Goal: Task Accomplishment & Management: Manage account settings

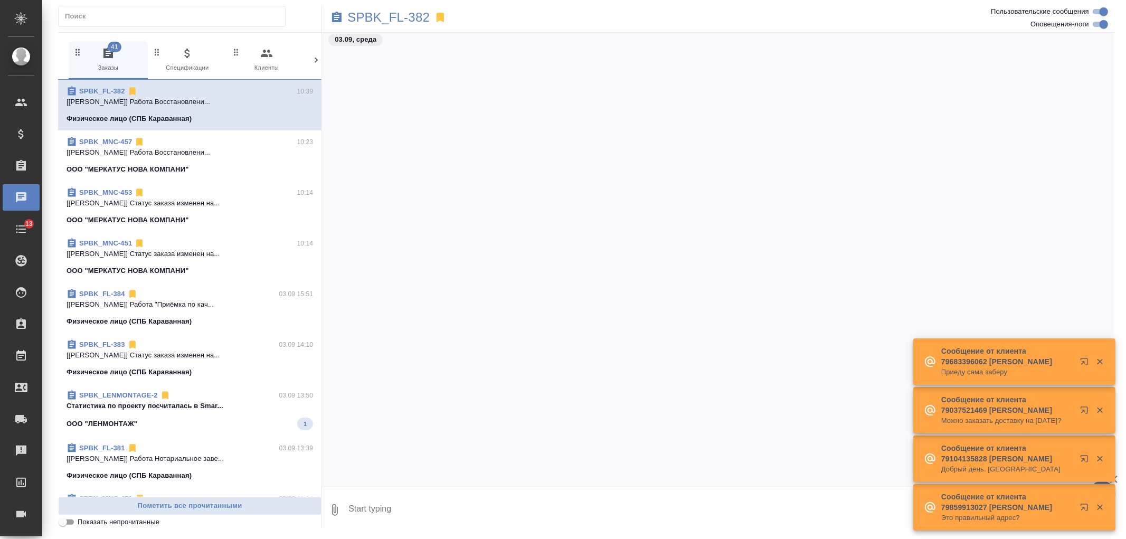
scroll to position [1703, 0]
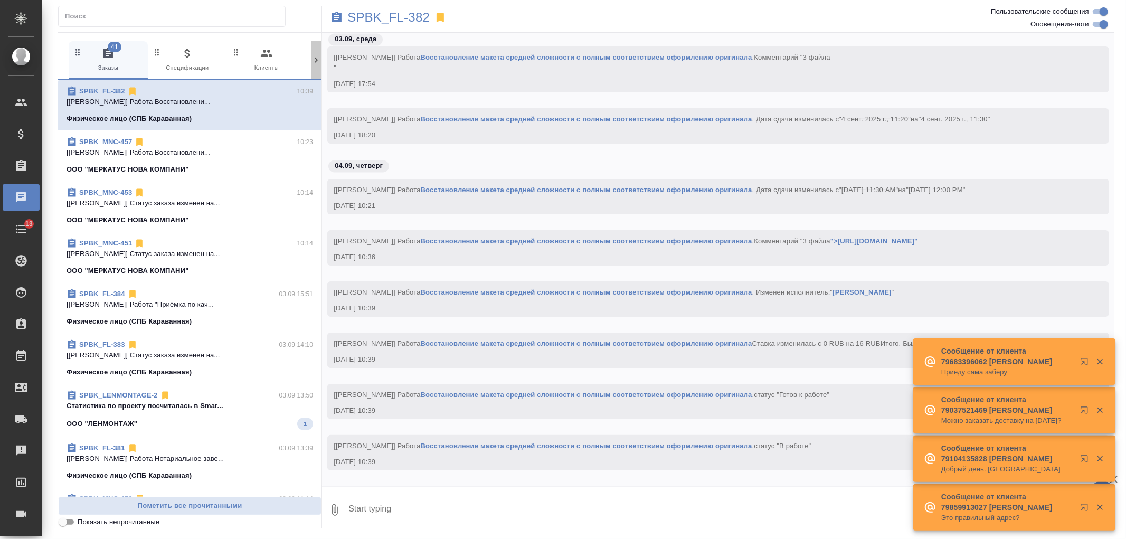
click at [318, 57] on icon at bounding box center [316, 60] width 11 height 11
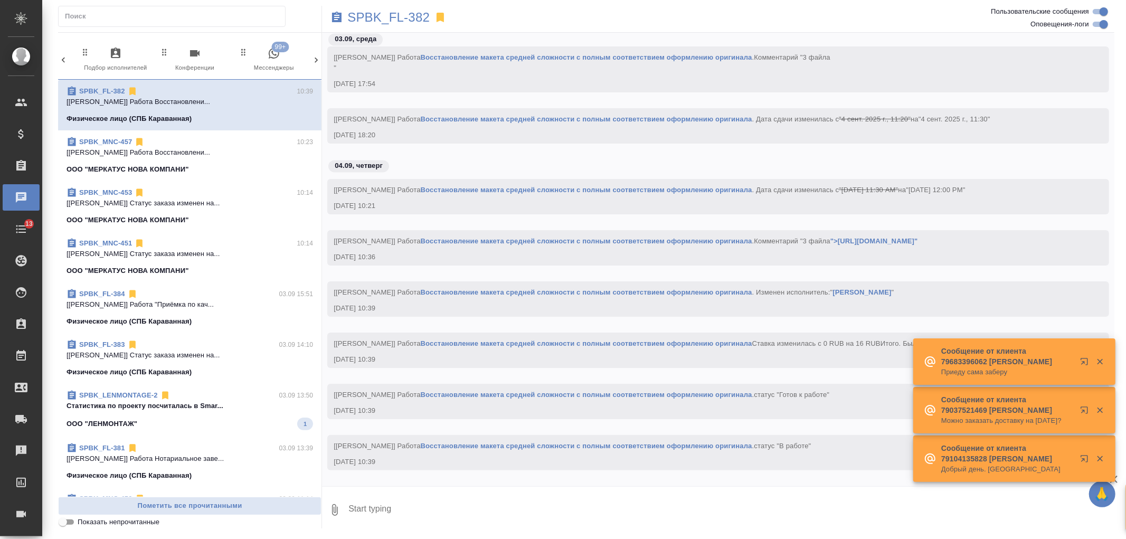
scroll to position [0, 471]
click at [260, 55] on span "99+ Мессенджеры" at bounding box center [271, 60] width 71 height 26
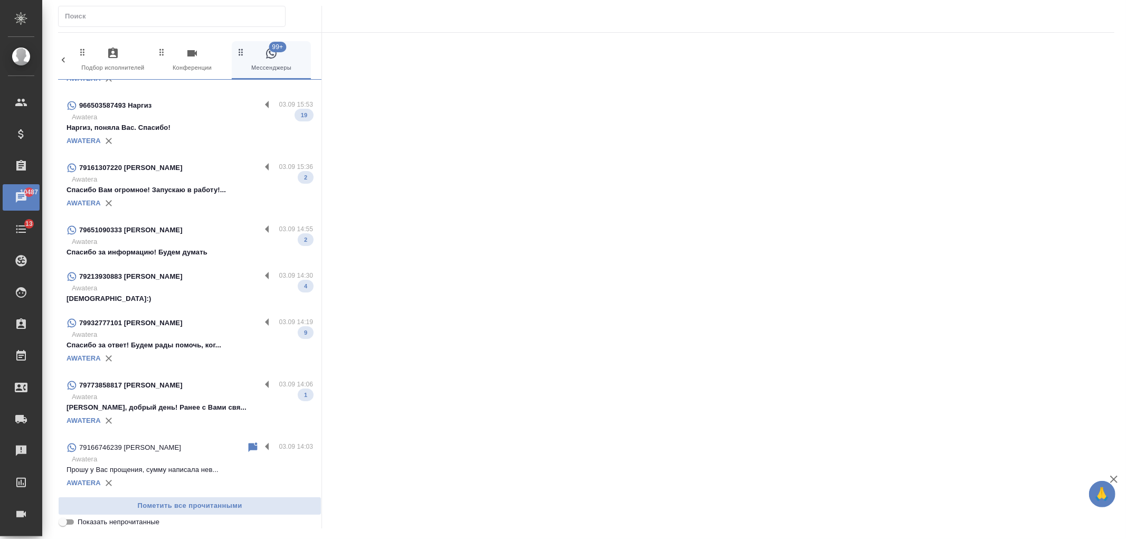
scroll to position [1666, 0]
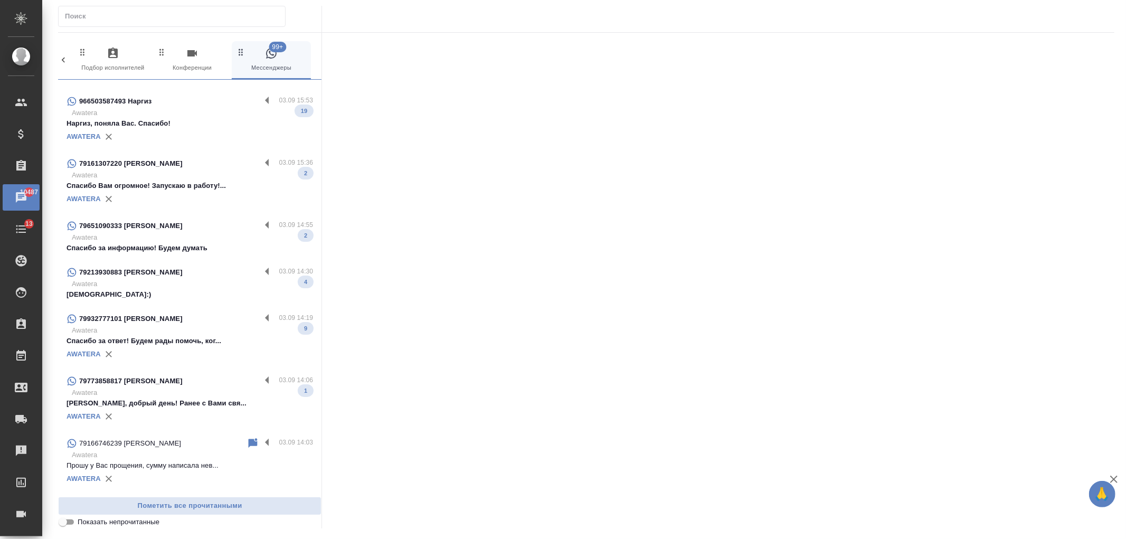
click at [182, 266] on div "79213930883 [PERSON_NAME]" at bounding box center [164, 272] width 194 height 13
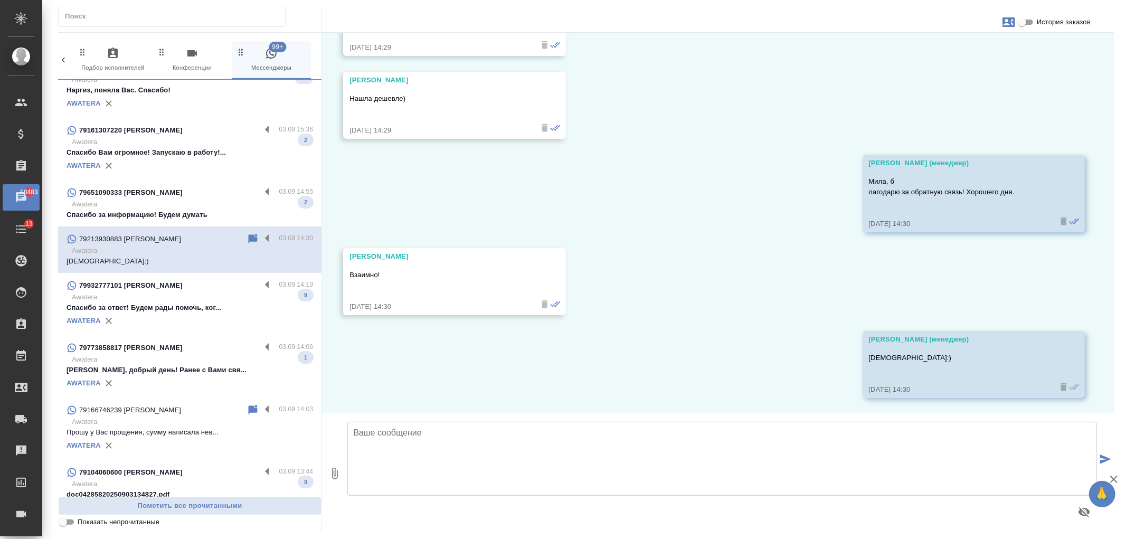
scroll to position [0, 0]
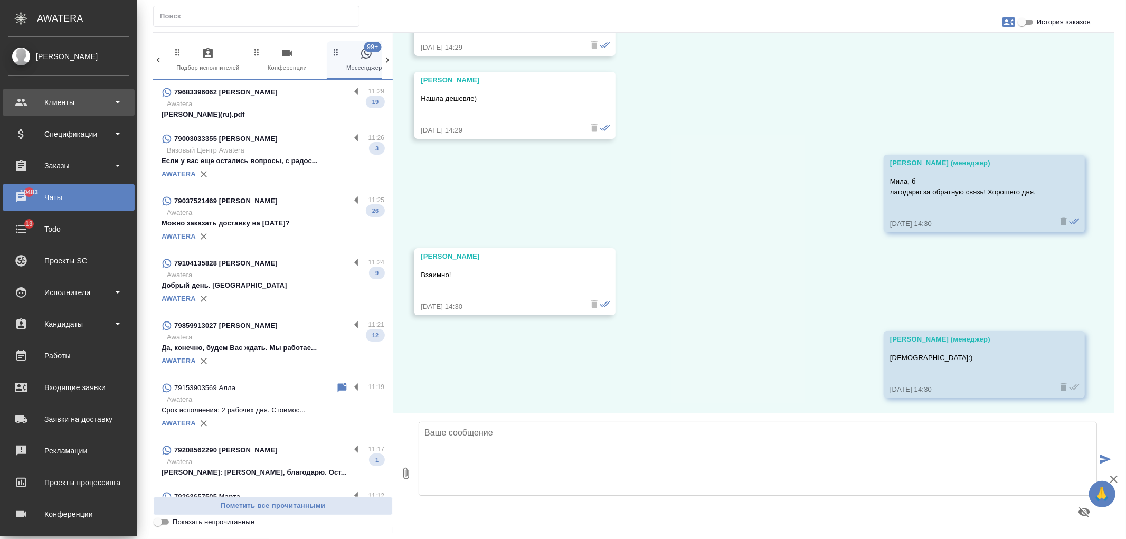
click at [37, 99] on div "Клиенты" at bounding box center [68, 103] width 121 height 16
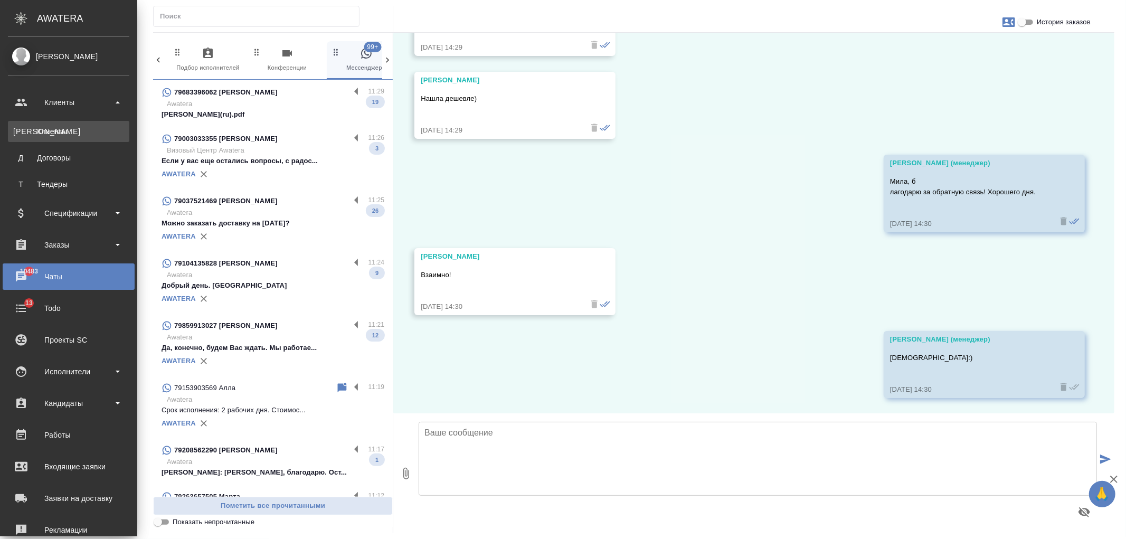
click at [57, 130] on div "Клиенты" at bounding box center [68, 131] width 111 height 11
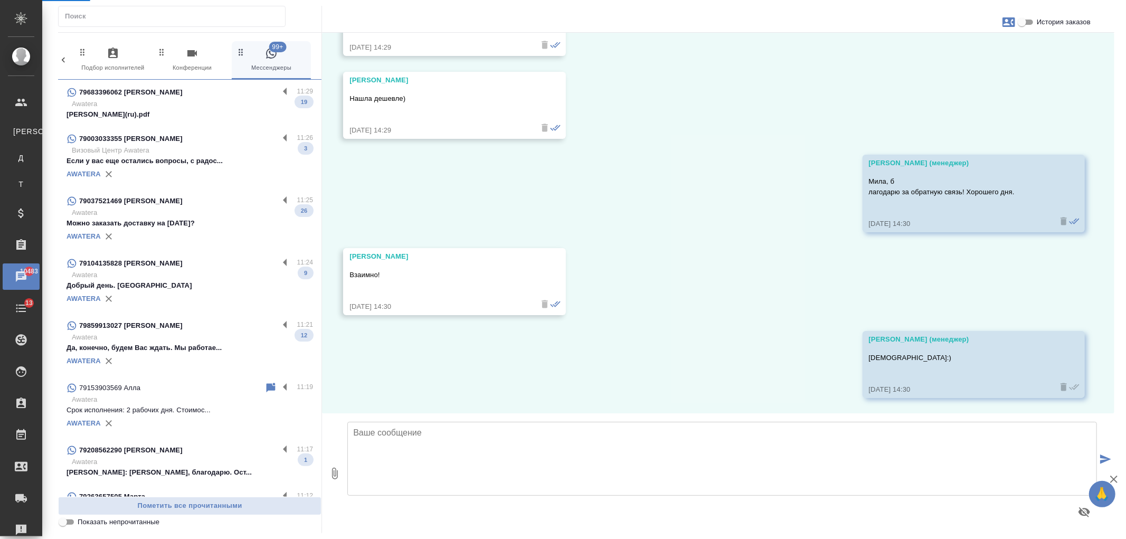
select select "RU"
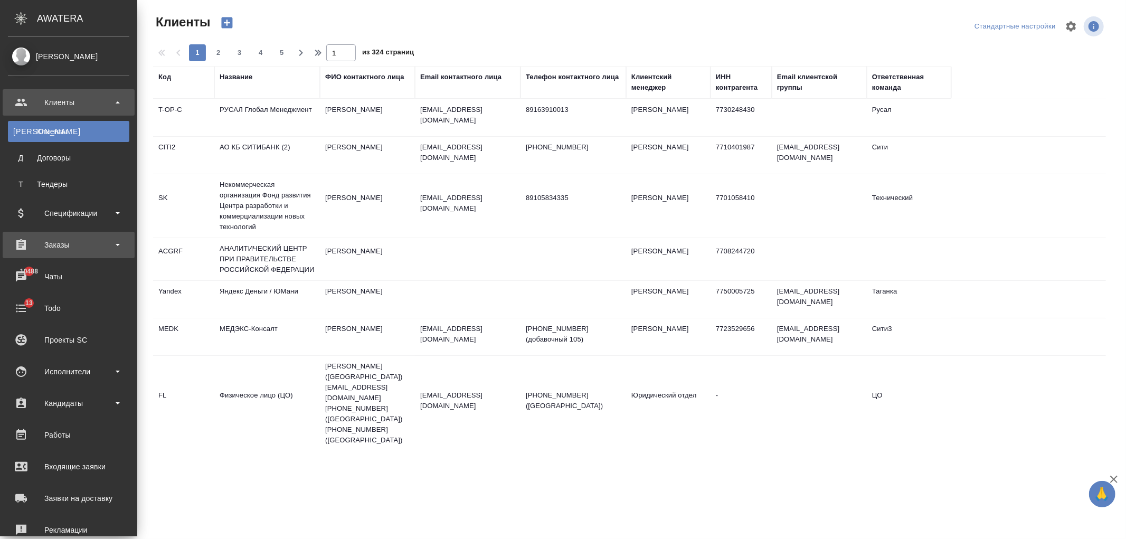
click at [98, 252] on div "Заказы" at bounding box center [68, 245] width 121 height 16
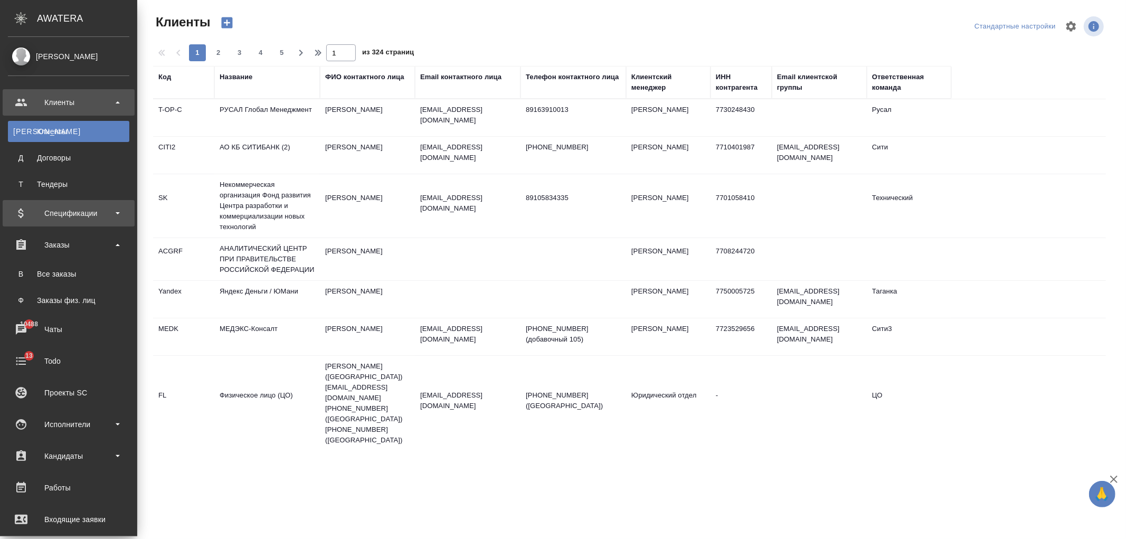
click at [101, 218] on div "Спецификации" at bounding box center [68, 213] width 121 height 16
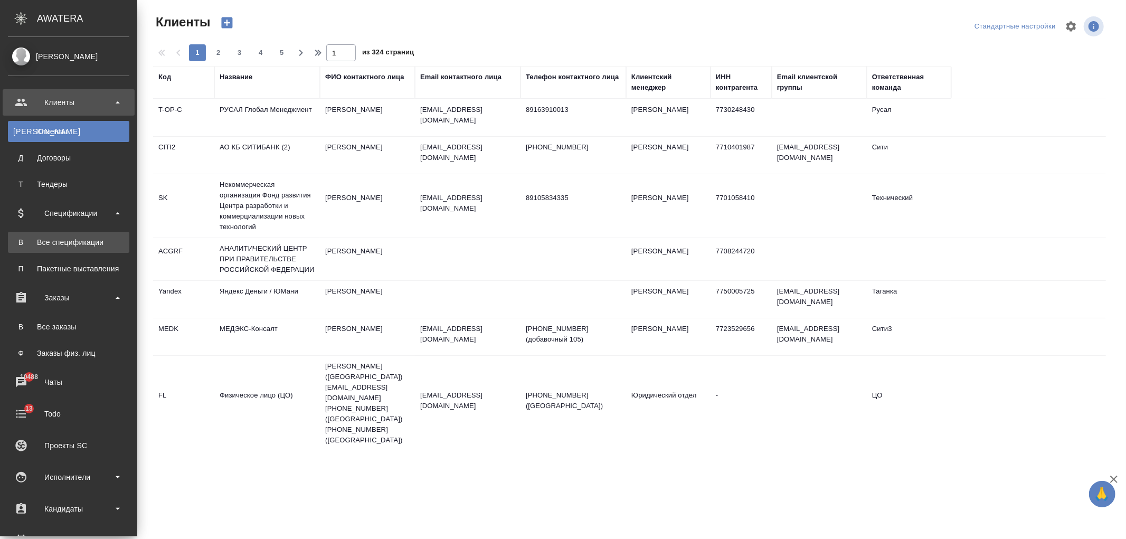
click at [95, 239] on div "Все спецификации" at bounding box center [68, 242] width 111 height 11
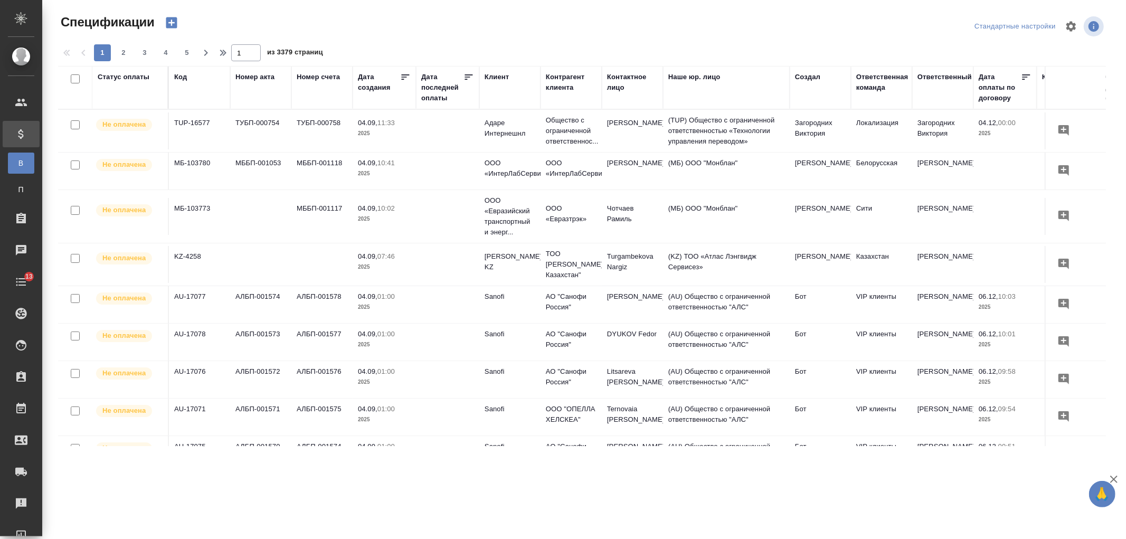
click at [497, 79] on div "Клиент" at bounding box center [497, 77] width 24 height 11
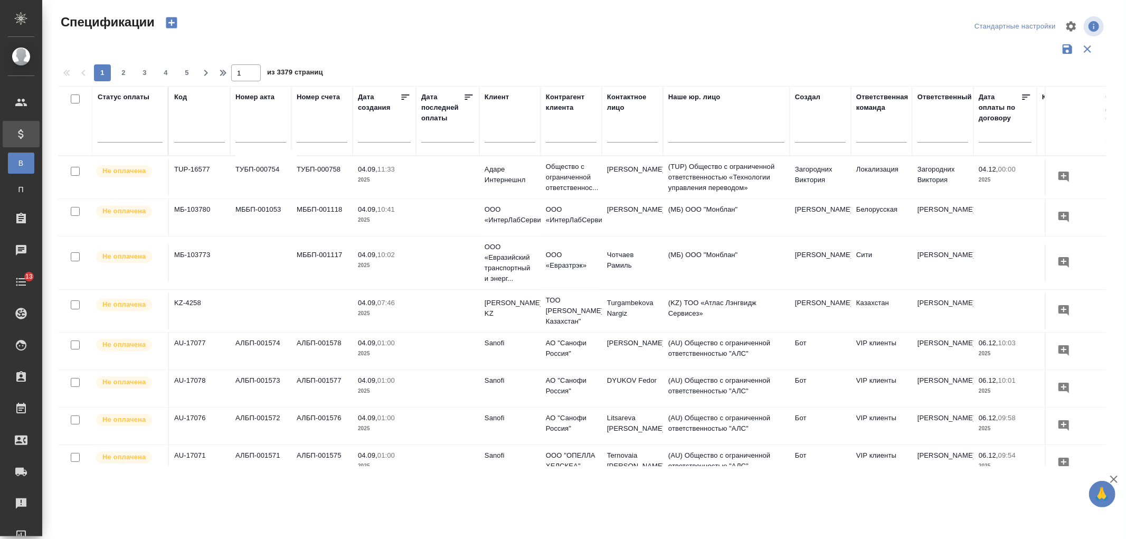
click at [505, 142] on input "text" at bounding box center [510, 135] width 51 height 13
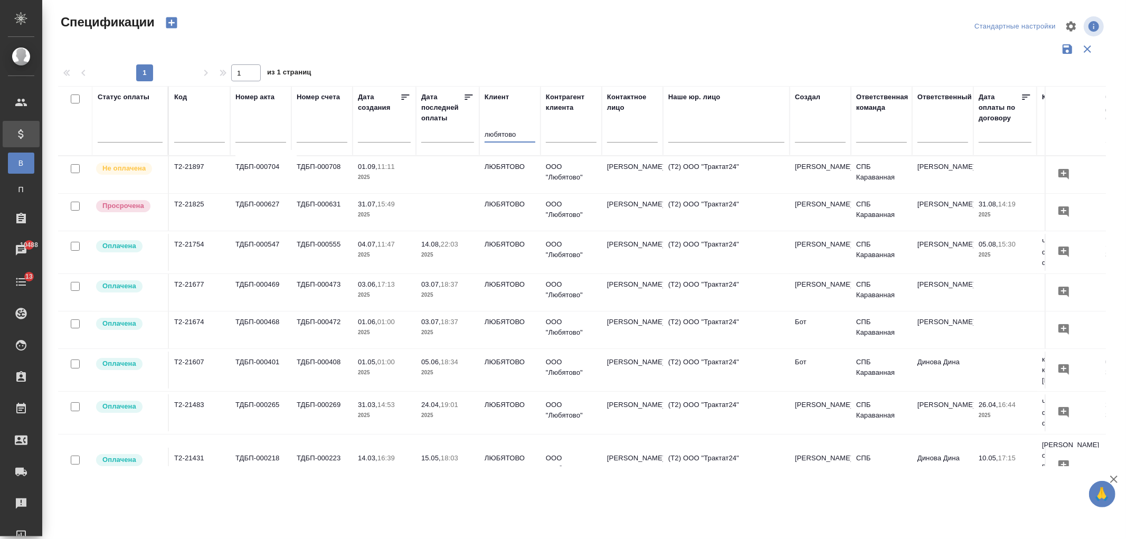
type input "любятово"
click at [488, 210] on td "ЛЮБЯТОВО" at bounding box center [509, 212] width 61 height 37
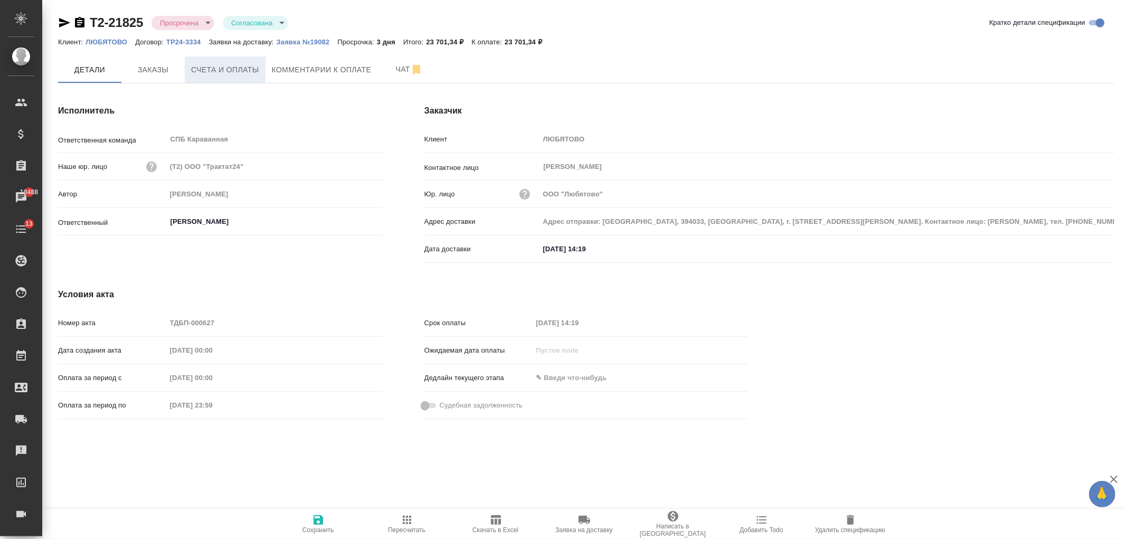
click at [227, 67] on span "Счета и оплаты" at bounding box center [225, 69] width 68 height 13
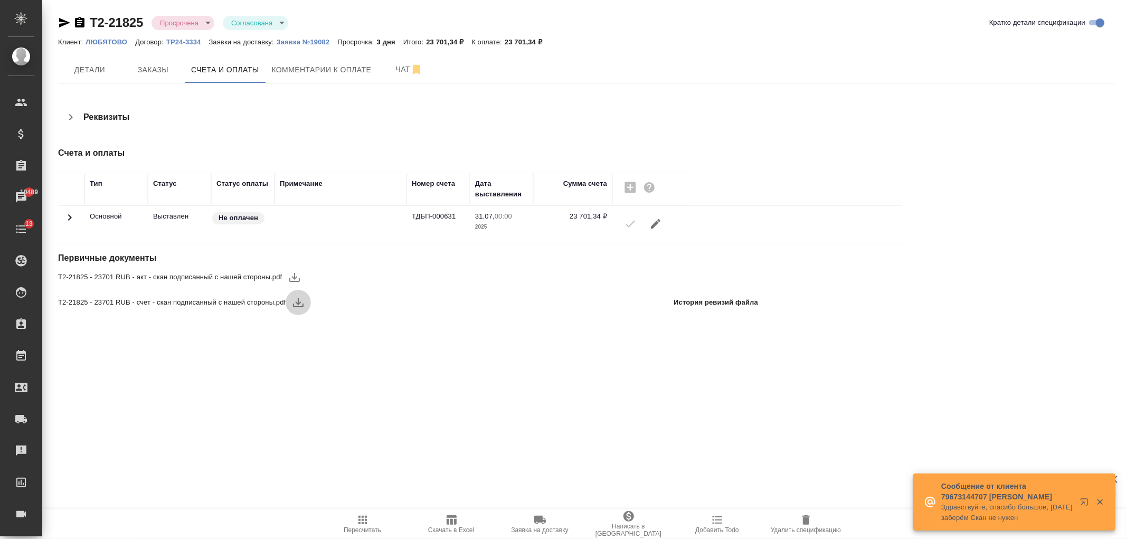
click at [297, 299] on icon "button" at bounding box center [298, 302] width 13 height 13
click at [93, 73] on span "Детали" at bounding box center [89, 69] width 51 height 13
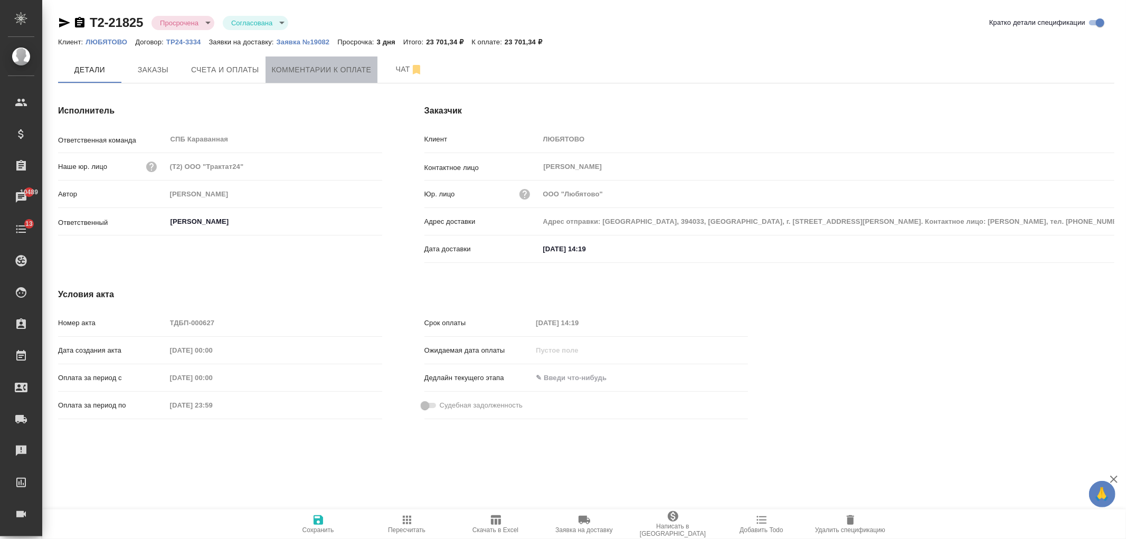
click at [311, 63] on span "Комментарии к оплате" at bounding box center [322, 69] width 100 height 13
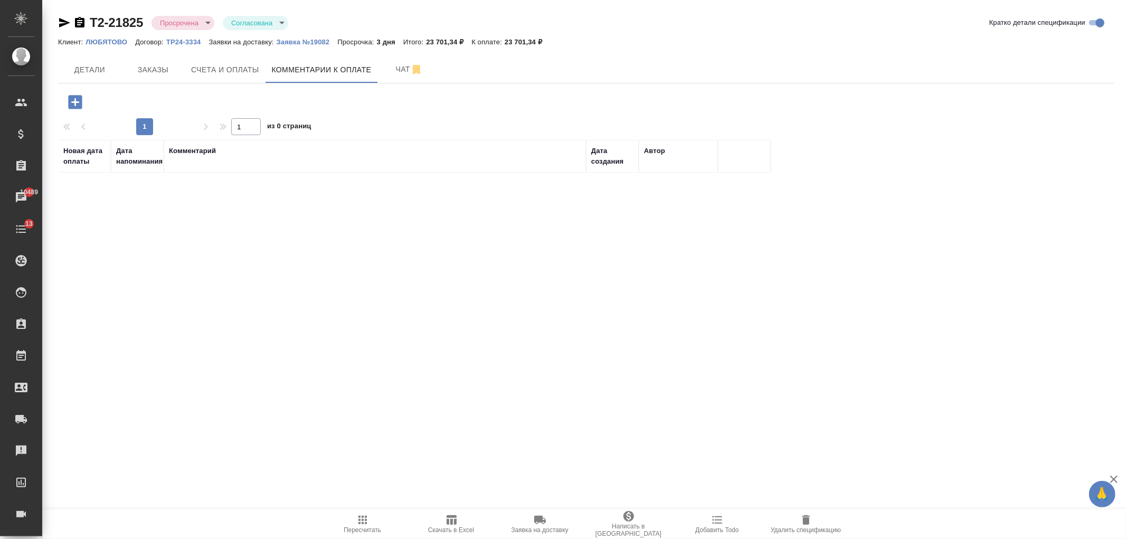
click at [76, 99] on icon "button" at bounding box center [75, 102] width 14 height 14
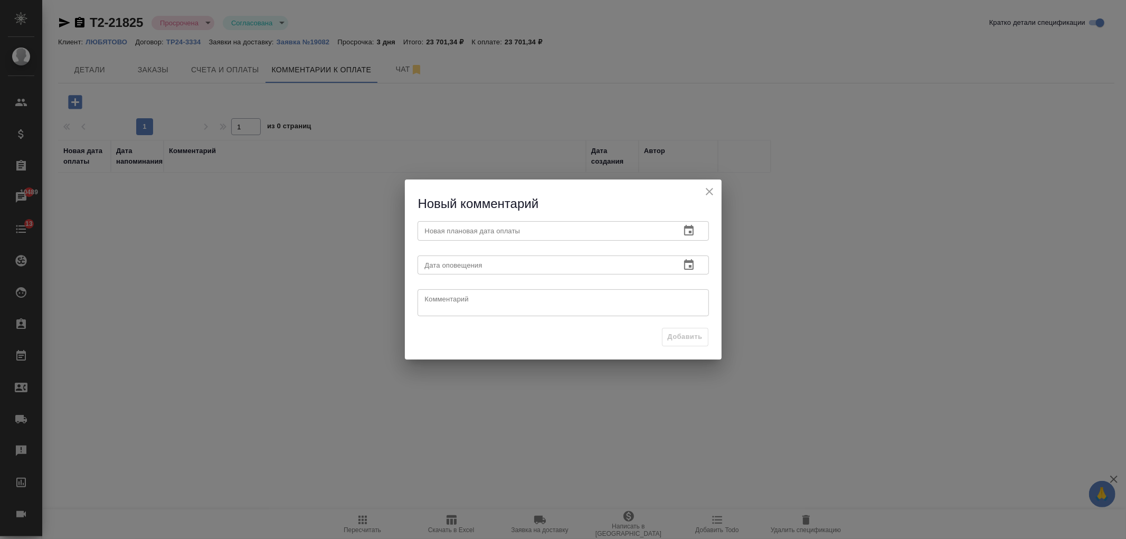
click at [544, 236] on input "text" at bounding box center [545, 230] width 255 height 19
click at [692, 225] on icon "button" at bounding box center [689, 230] width 13 height 13
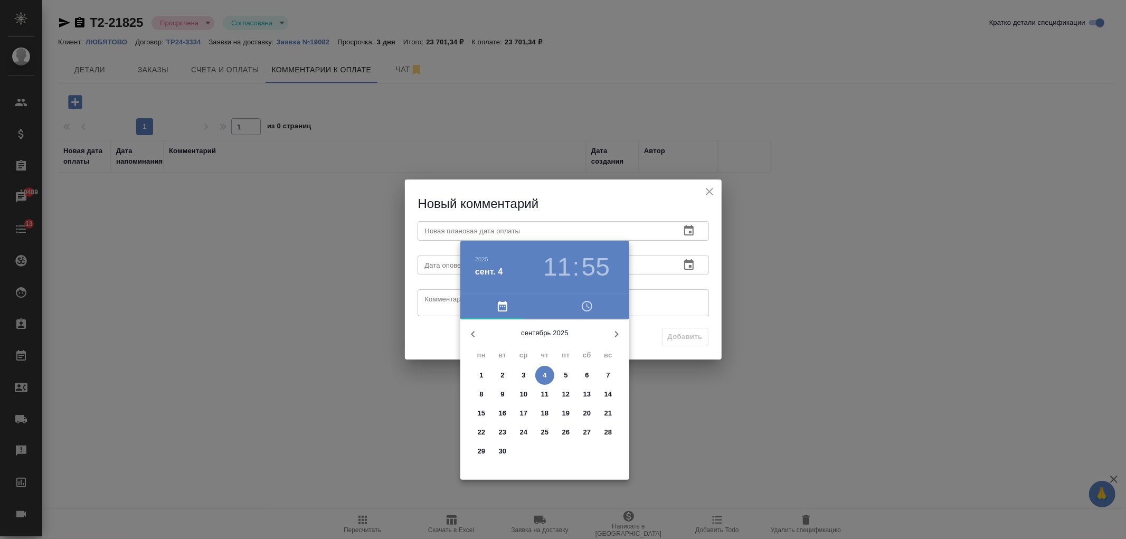
click at [688, 224] on div at bounding box center [563, 269] width 1126 height 539
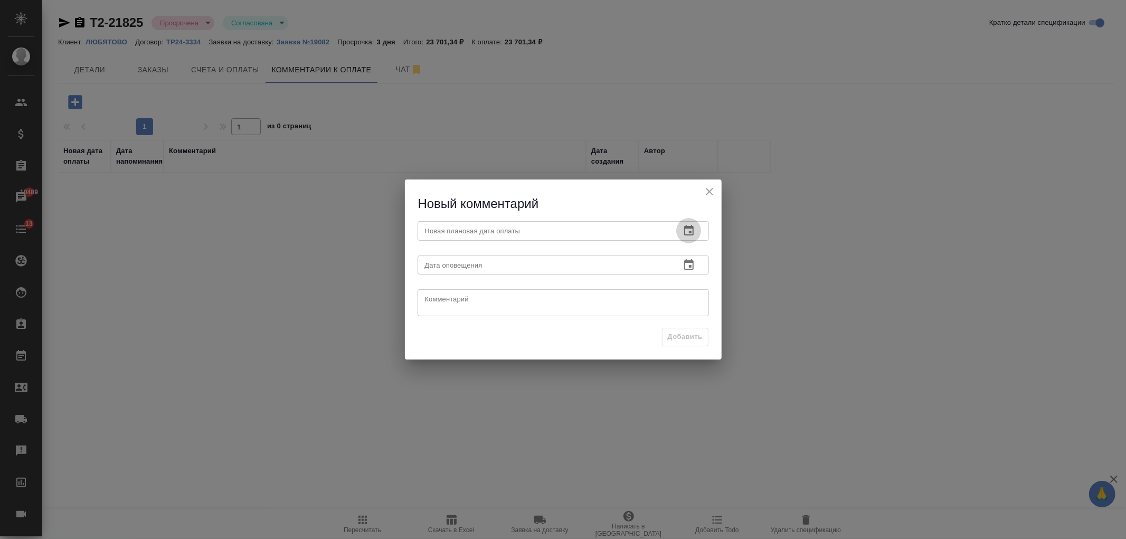
click at [692, 233] on icon "button" at bounding box center [689, 230] width 13 height 13
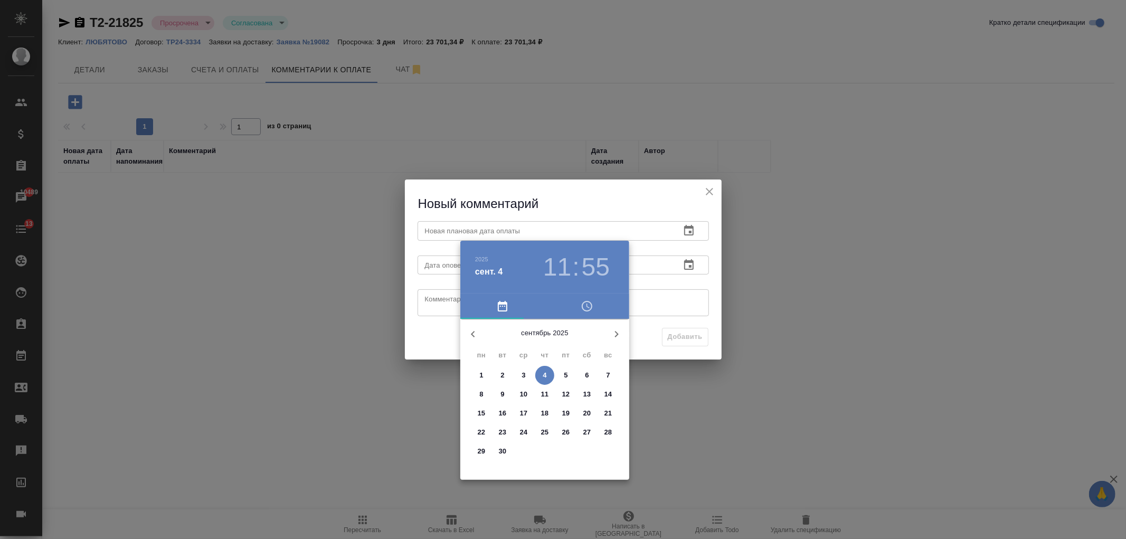
click at [568, 373] on span "5" at bounding box center [566, 375] width 19 height 11
type input "05.09.2025 11:55"
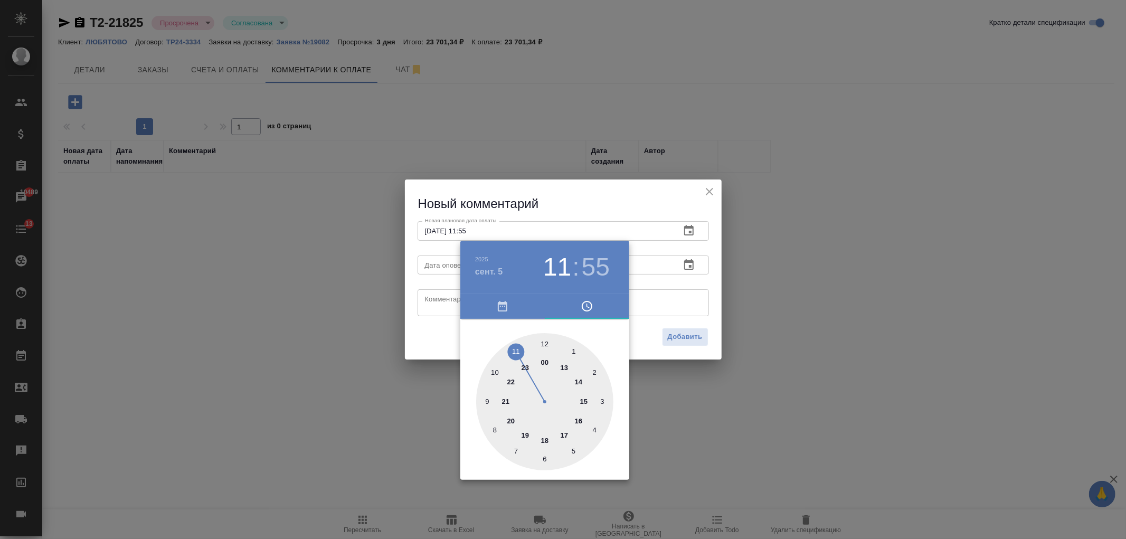
click at [435, 284] on div at bounding box center [563, 269] width 1126 height 539
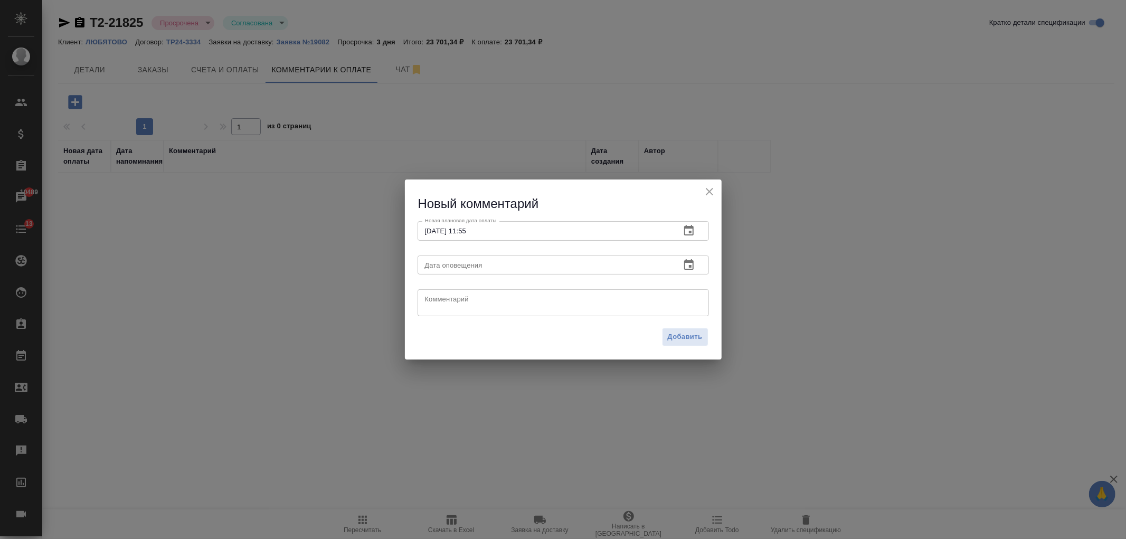
click at [450, 313] on div "2025 сент. 5 11 : 55 00 1 2 3 4 5 6 7 8 9 10 11 12 13 14 15 16 17 18 19 20 21 2…" at bounding box center [563, 269] width 1126 height 539
click at [452, 308] on textarea at bounding box center [563, 303] width 277 height 16
type textarea "запросила сроки оплаты, ждём ответа"
click at [681, 339] on span "Добавить" at bounding box center [685, 337] width 35 height 12
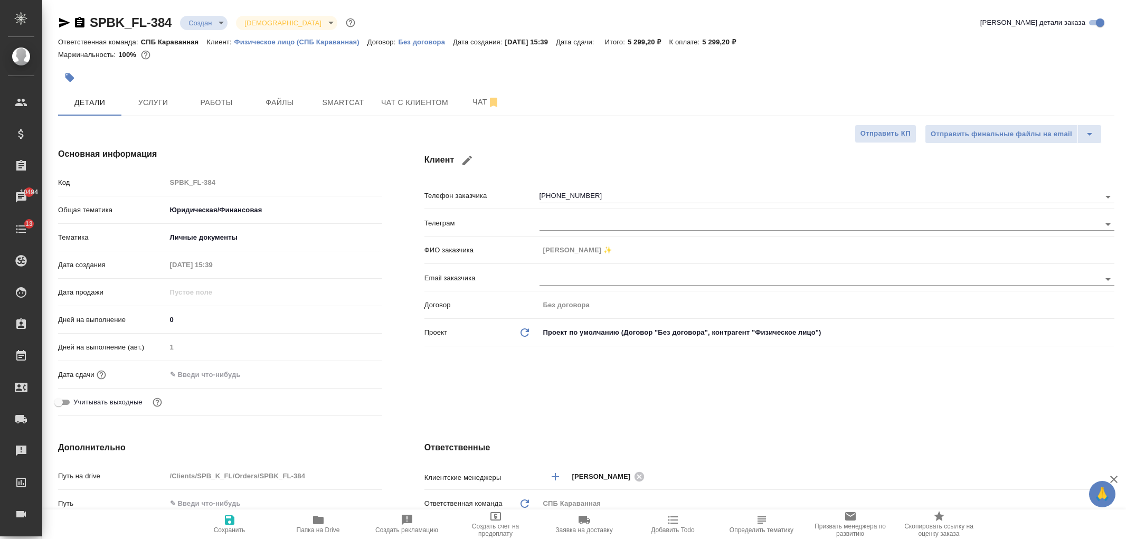
select select "RU"
click at [384, 104] on span "Чат с клиентом" at bounding box center [414, 102] width 67 height 13
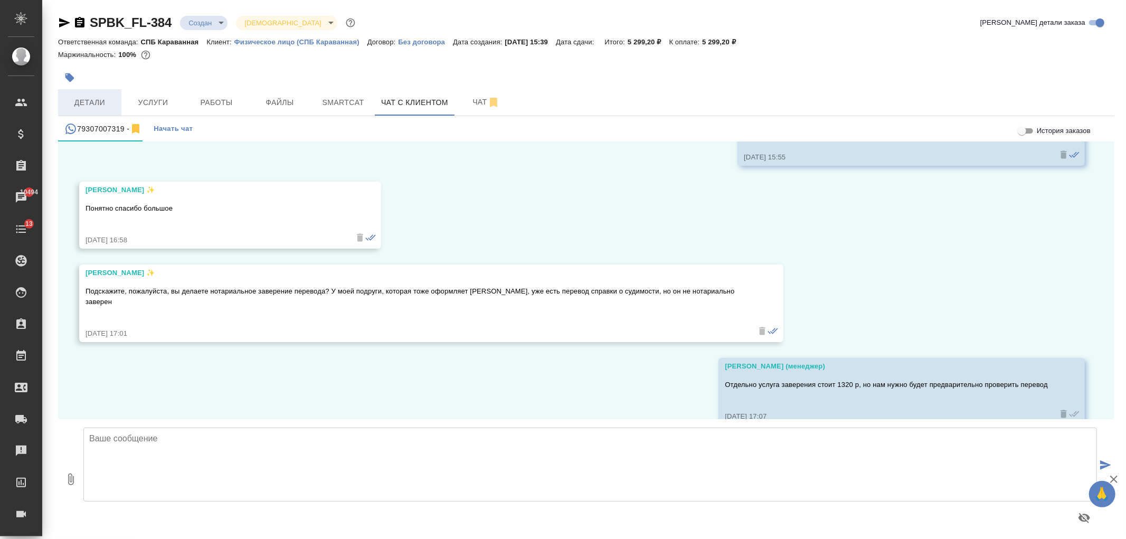
scroll to position [1032, 0]
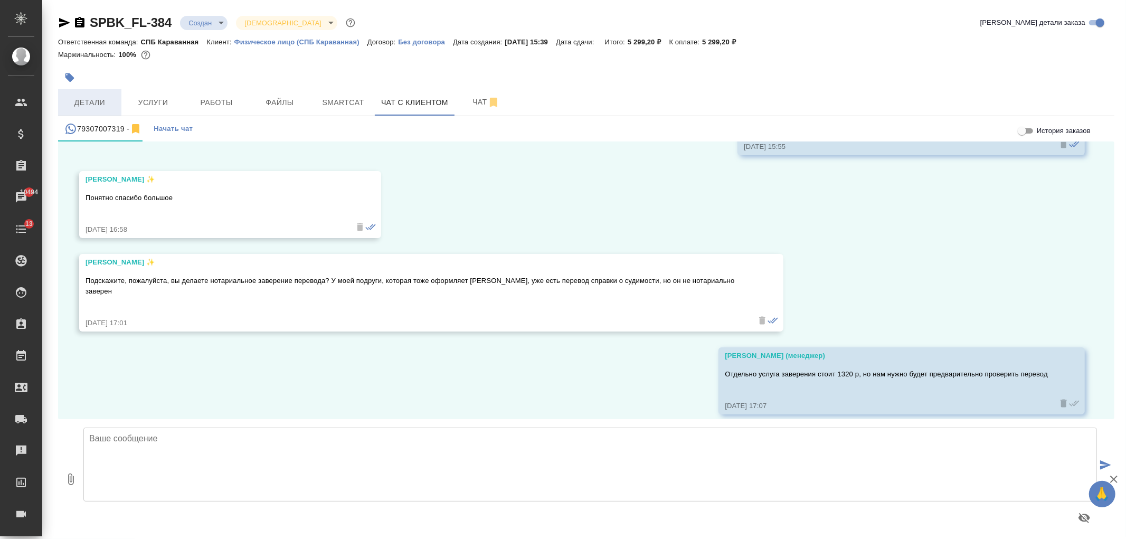
click at [91, 113] on button "Детали" at bounding box center [89, 102] width 63 height 26
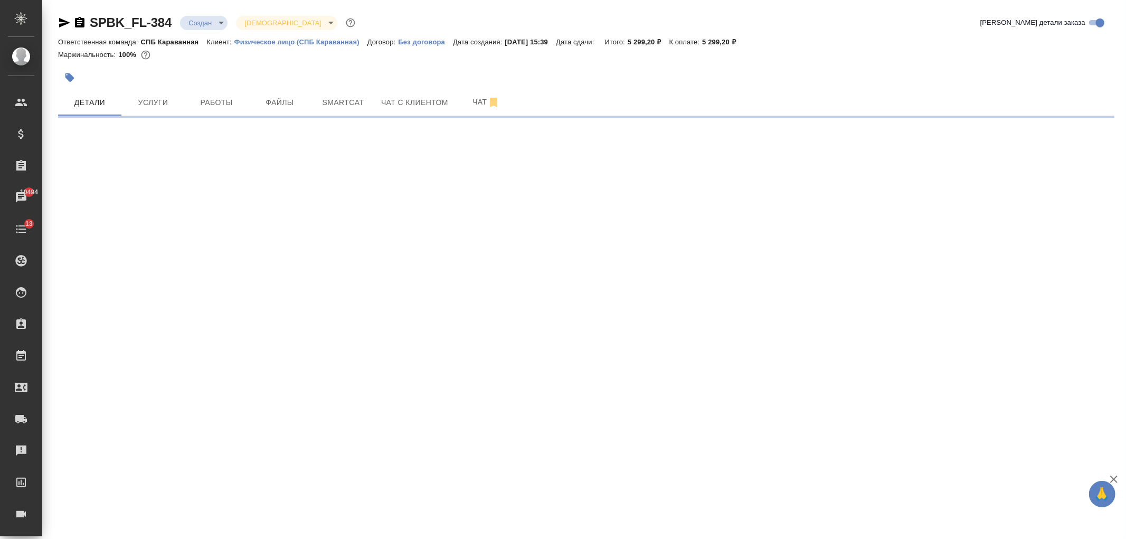
select select "RU"
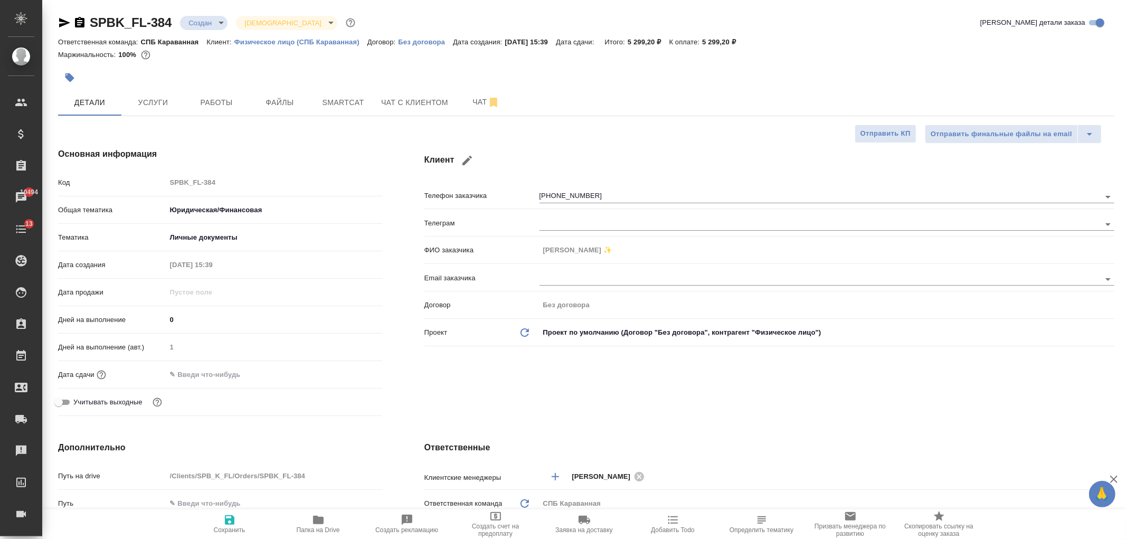
type textarea "x"
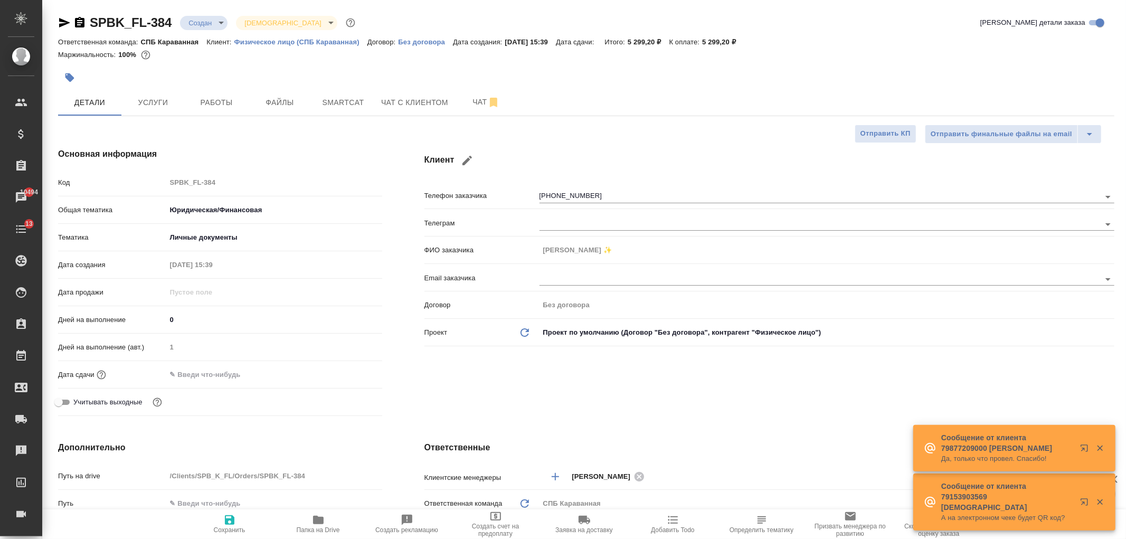
type textarea "x"
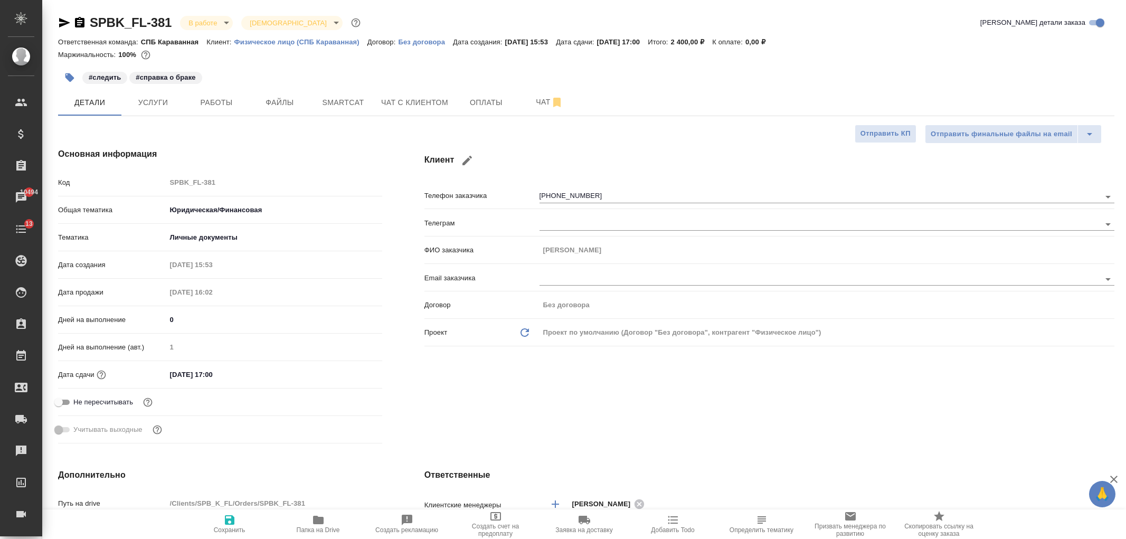
select select "RU"
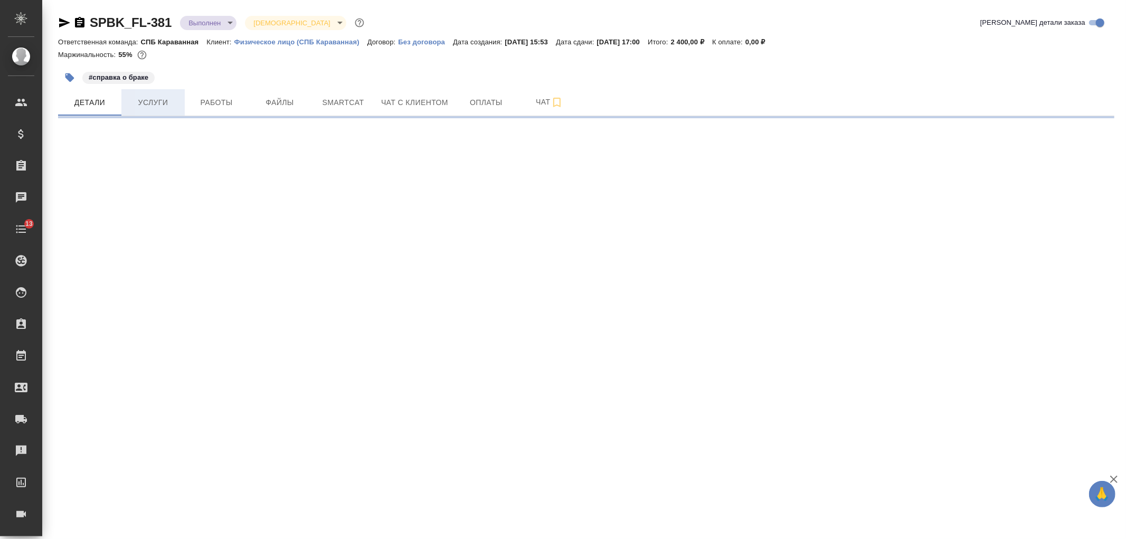
select select "RU"
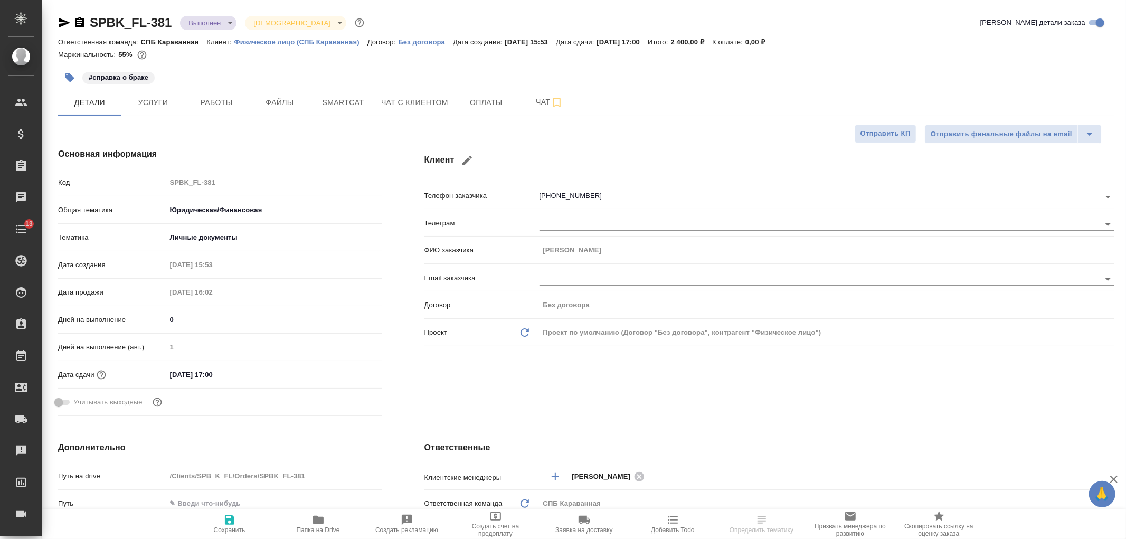
type textarea "x"
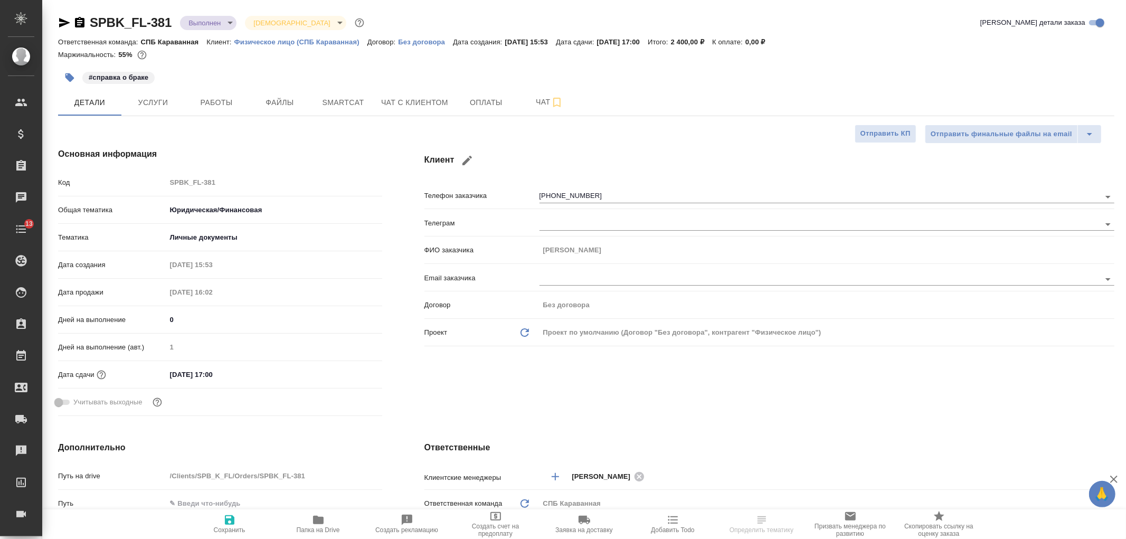
type textarea "x"
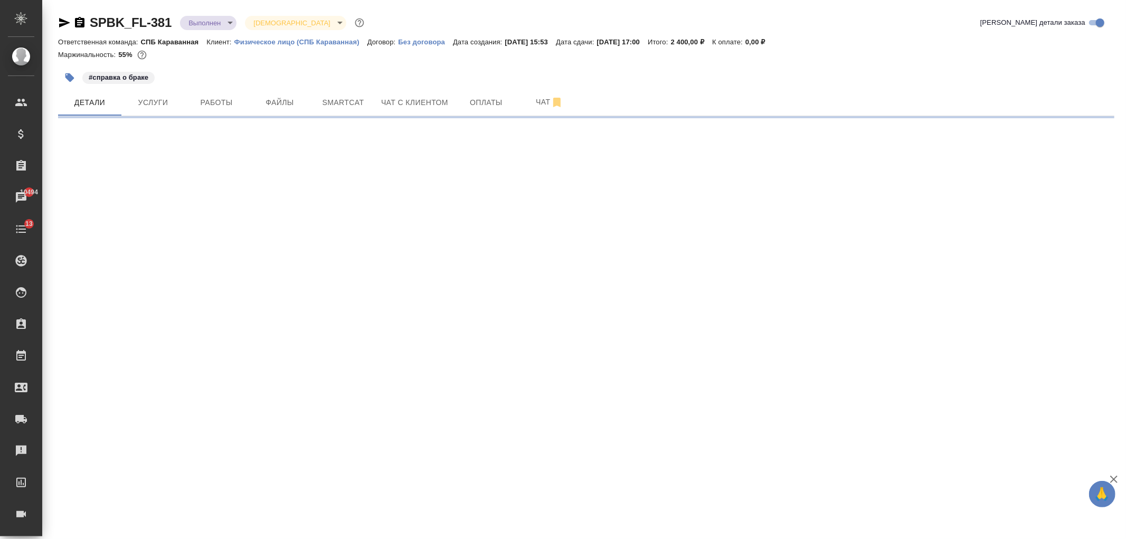
select select "RU"
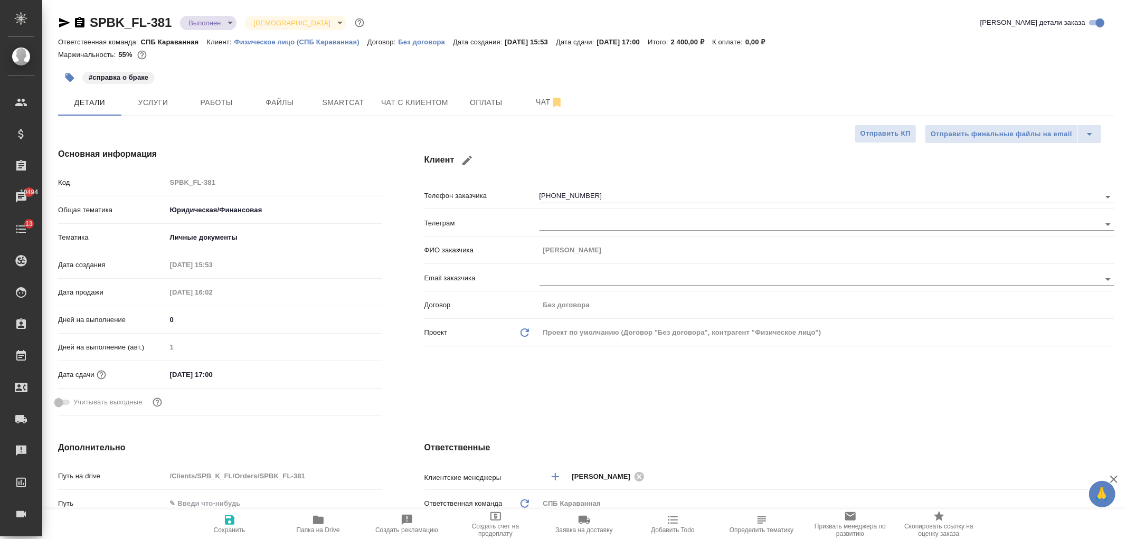
type textarea "x"
click at [624, 444] on h4 "Ответственные" at bounding box center [770, 447] width 690 height 13
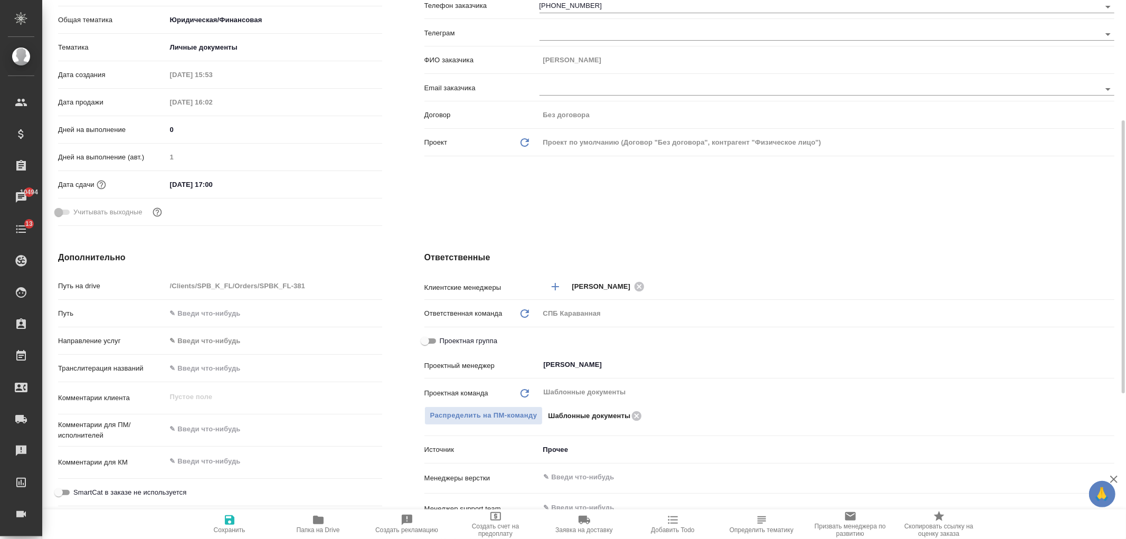
scroll to position [222, 0]
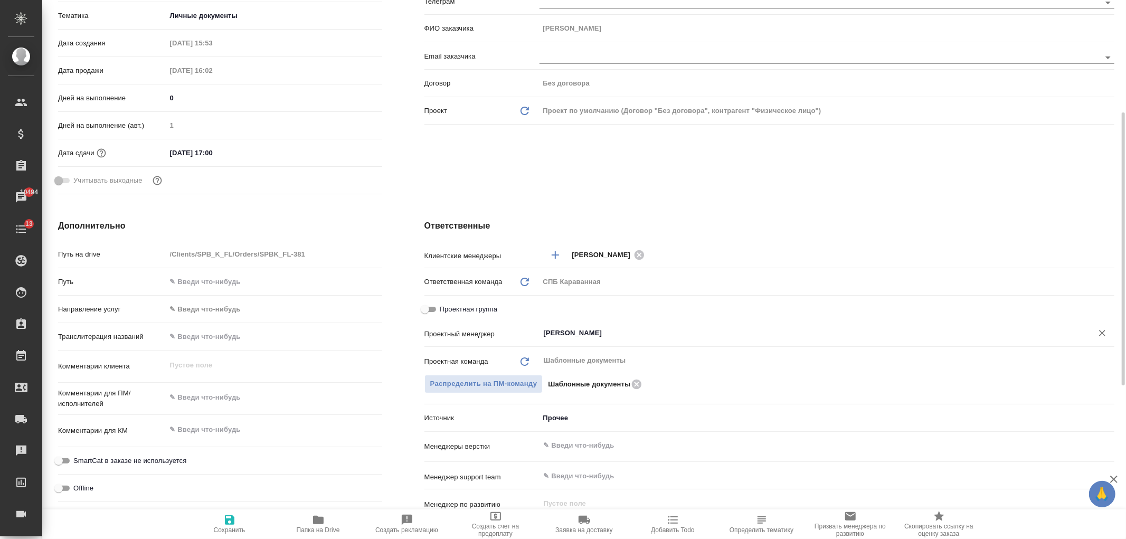
click at [592, 334] on input "Тарабановская Анастасия" at bounding box center [809, 333] width 533 height 13
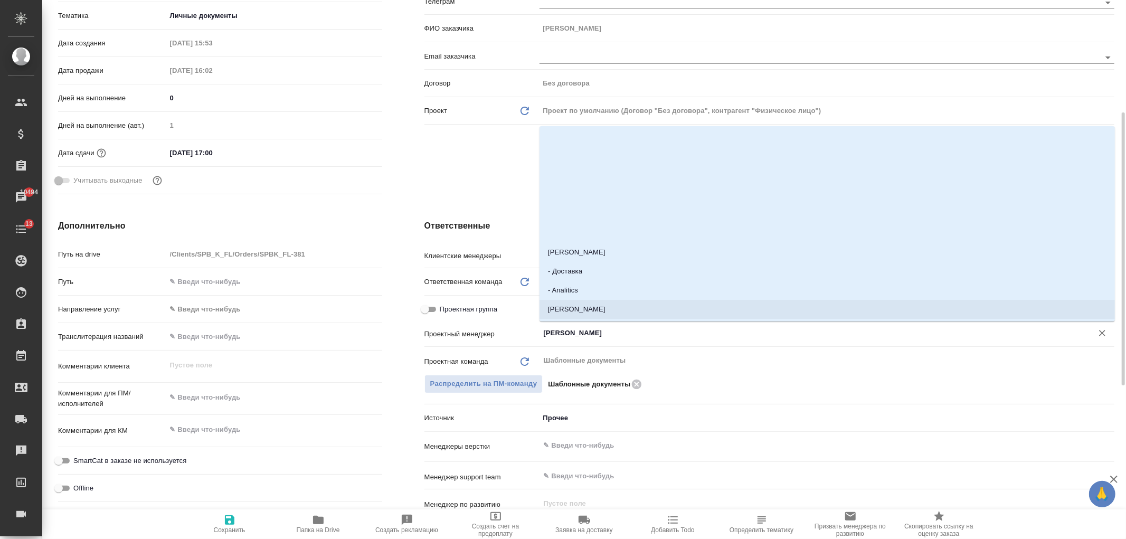
click at [440, 306] on span "Проектная группа" at bounding box center [469, 309] width 58 height 11
click at [440, 306] on input "Проектная группа" at bounding box center [425, 309] width 38 height 13
checkbox input "true"
type textarea "x"
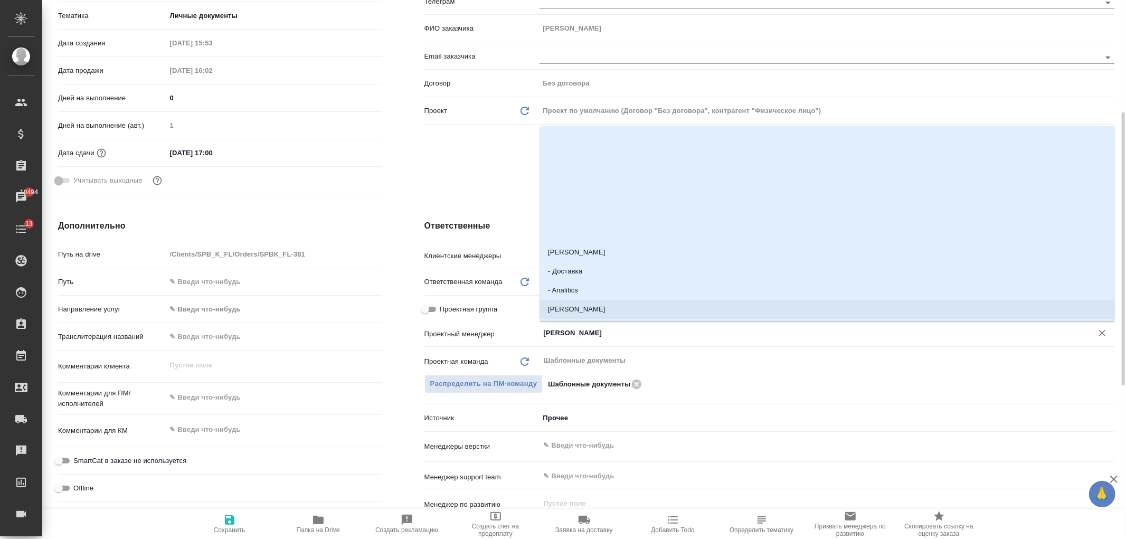
type textarea "x"
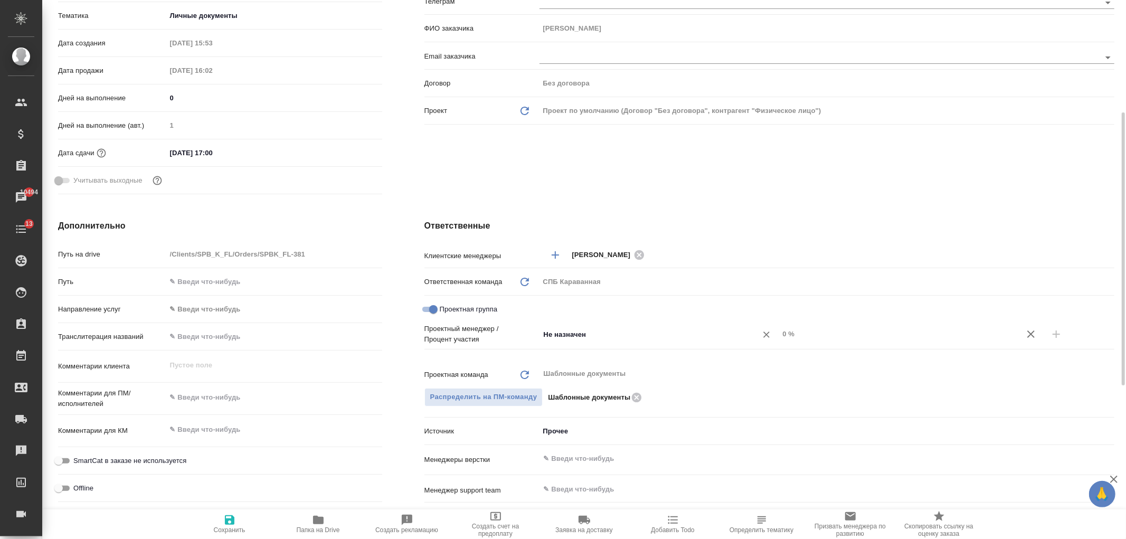
click at [595, 335] on input "Не назначен" at bounding box center [642, 334] width 198 height 13
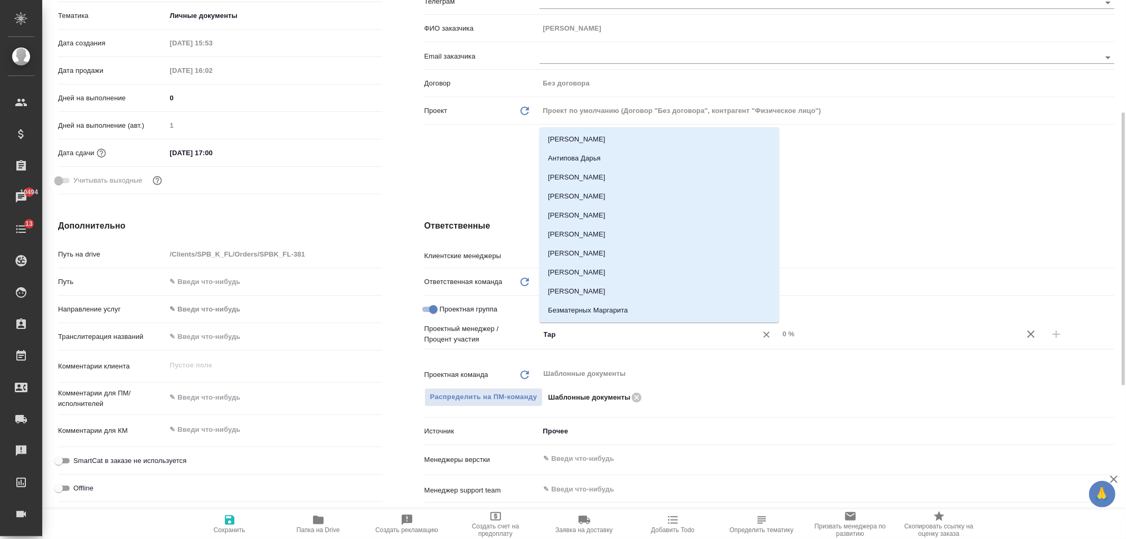
type input "Тара"
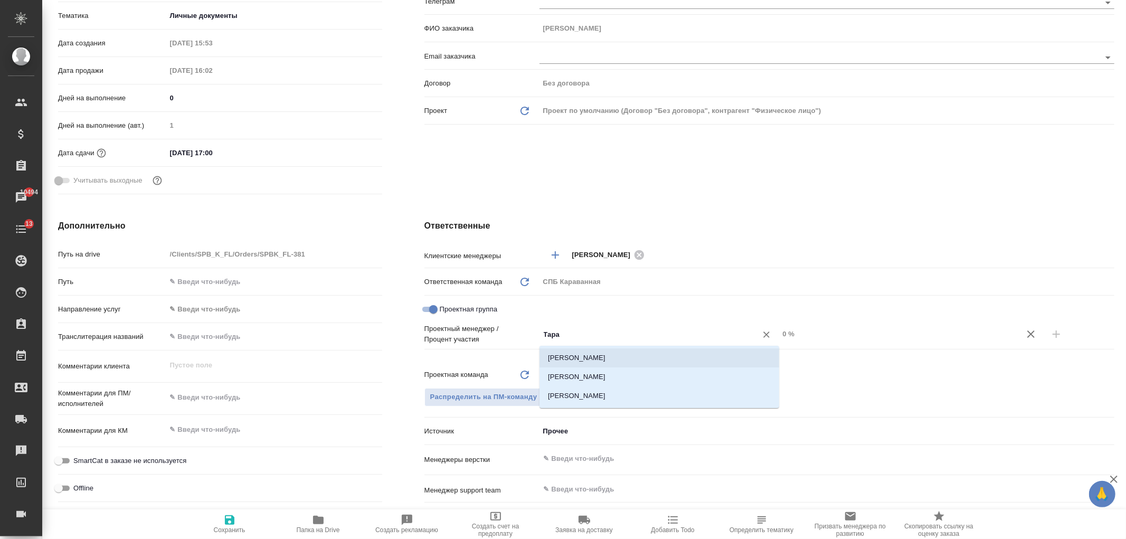
click at [611, 352] on li "Тарабановская Анастасия" at bounding box center [660, 358] width 240 height 19
type textarea "x"
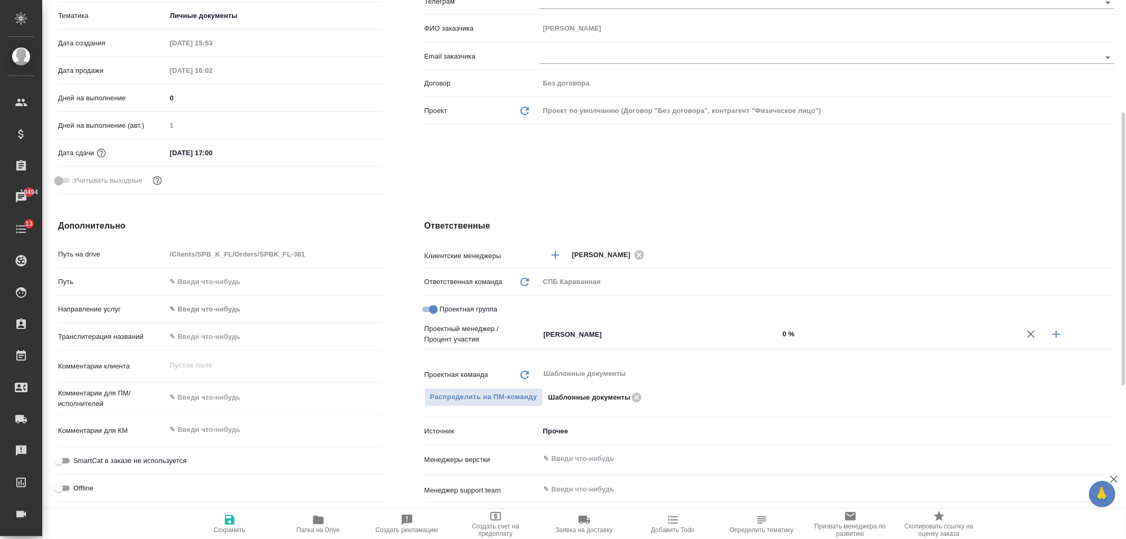
click at [787, 337] on input "0 %" at bounding box center [899, 333] width 240 height 15
type textarea "x"
type input "45 %"
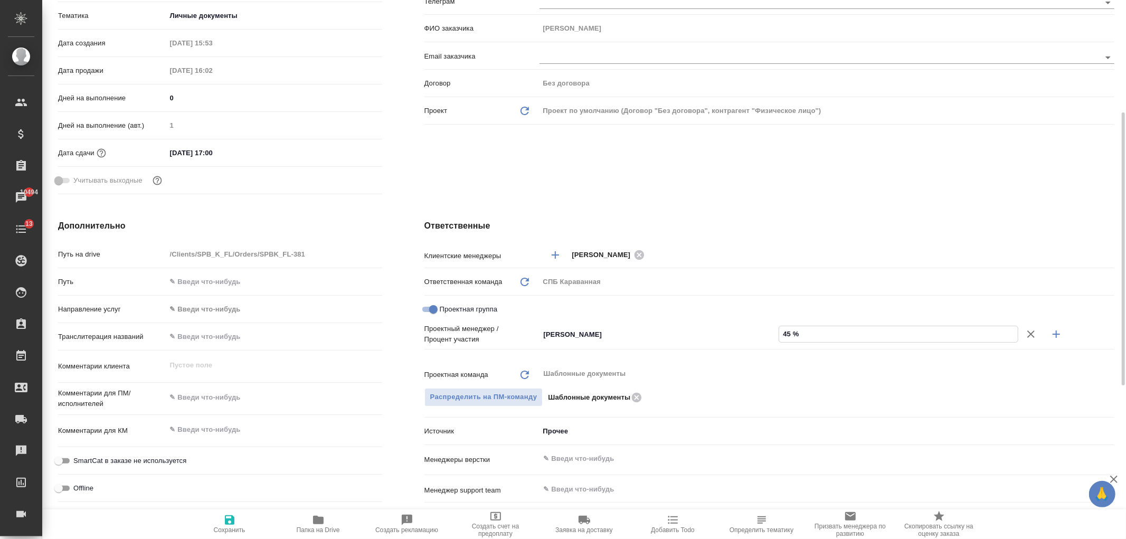
type textarea "x"
type input "45 %"
click at [1064, 331] on button "button" at bounding box center [1056, 334] width 25 height 25
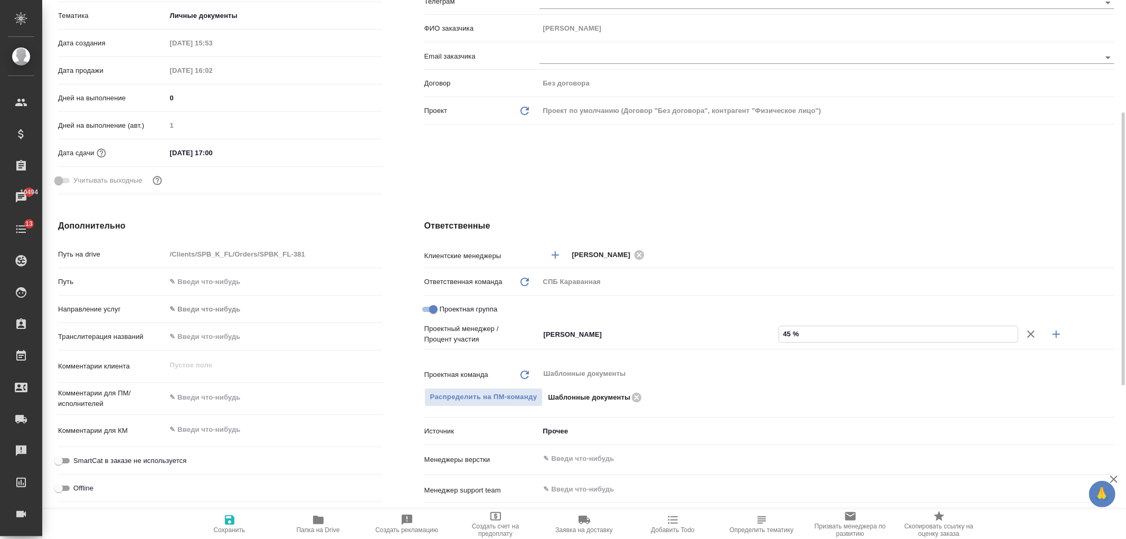
type textarea "x"
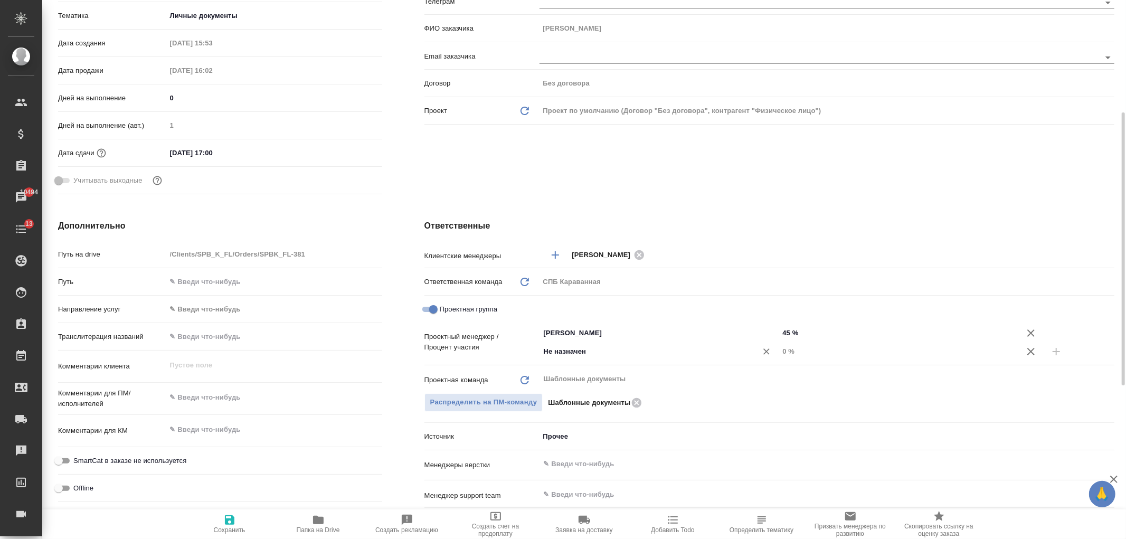
click at [557, 354] on input "Не назначен" at bounding box center [642, 351] width 198 height 13
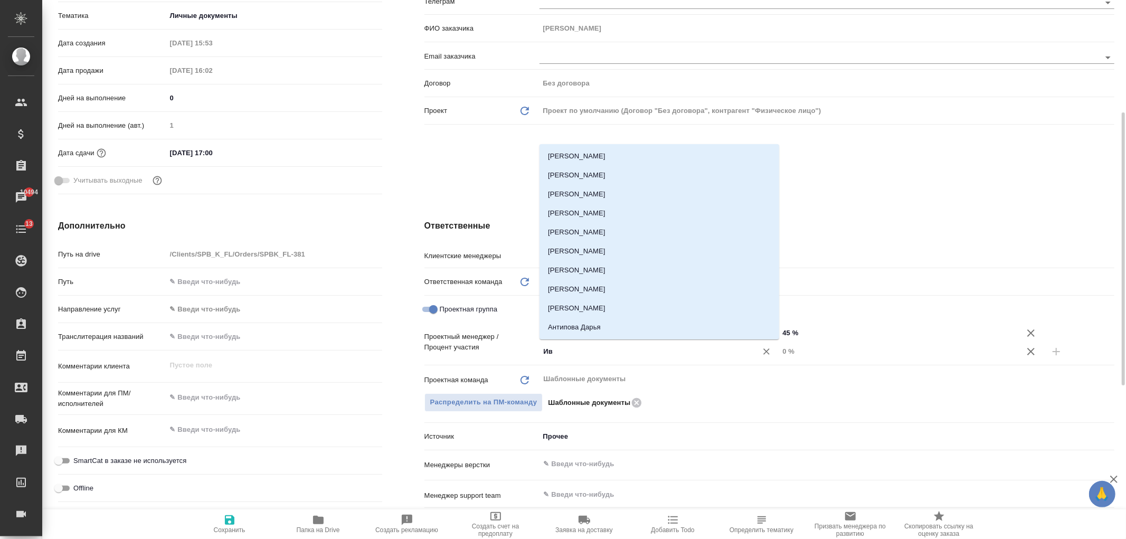
type input "Ива"
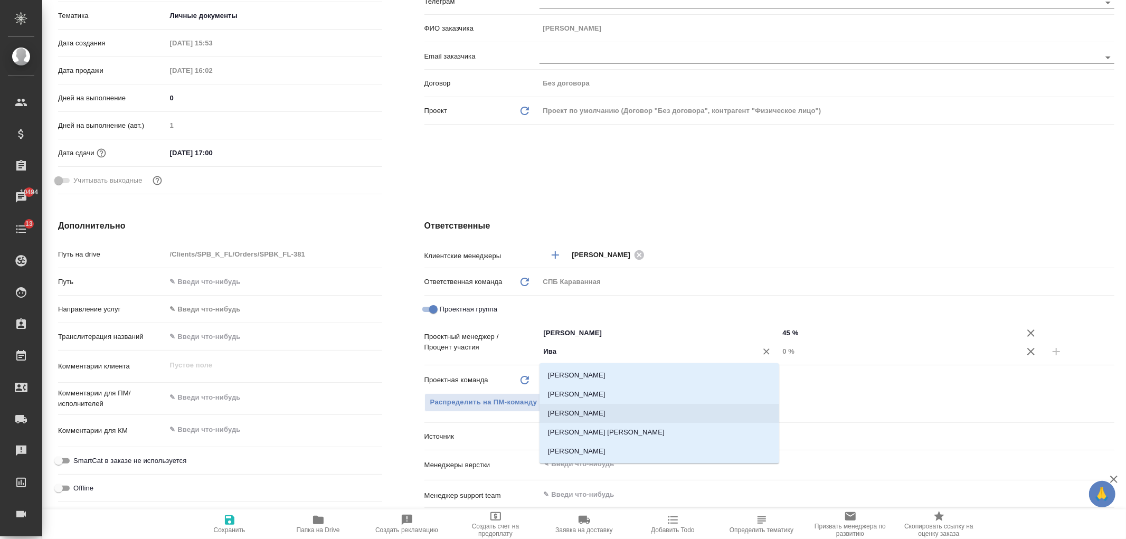
click at [595, 407] on li "[PERSON_NAME]" at bounding box center [660, 413] width 240 height 19
type textarea "x"
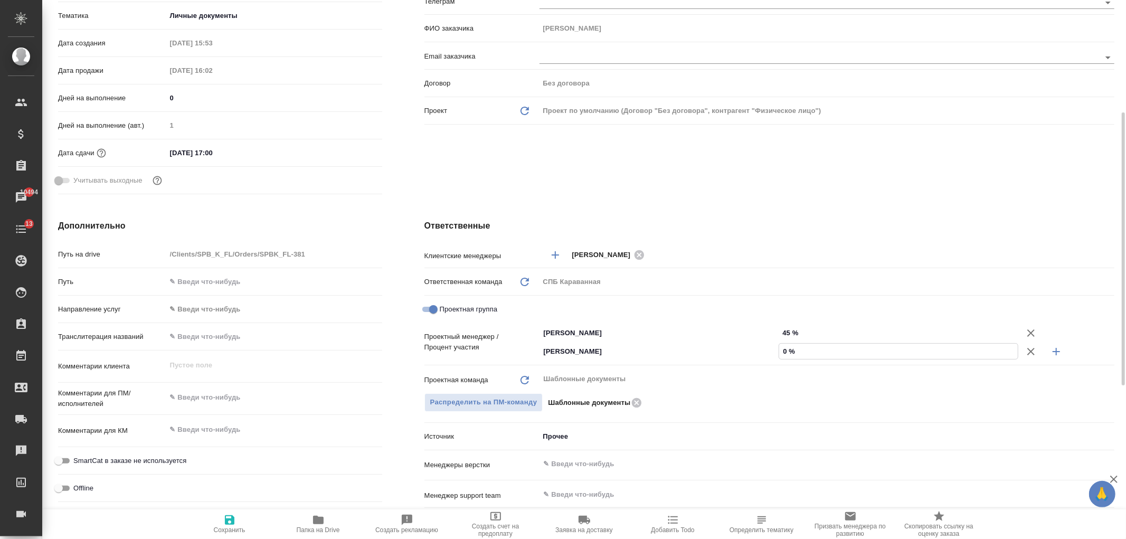
click at [785, 352] on input "0 %" at bounding box center [898, 351] width 239 height 15
type textarea "x"
type input "5 %"
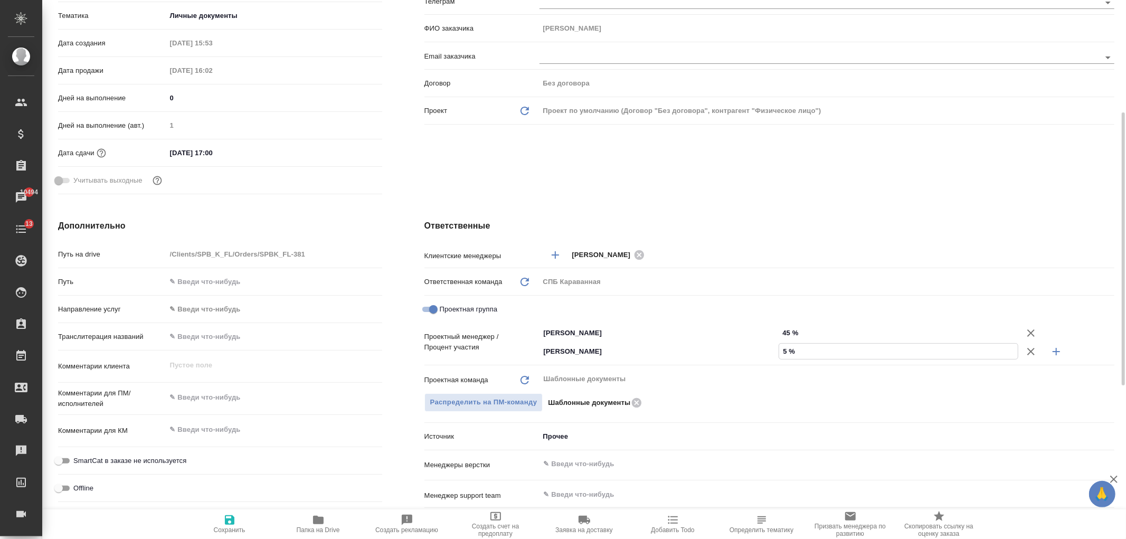
type textarea "x"
type input "55 %"
type textarea "x"
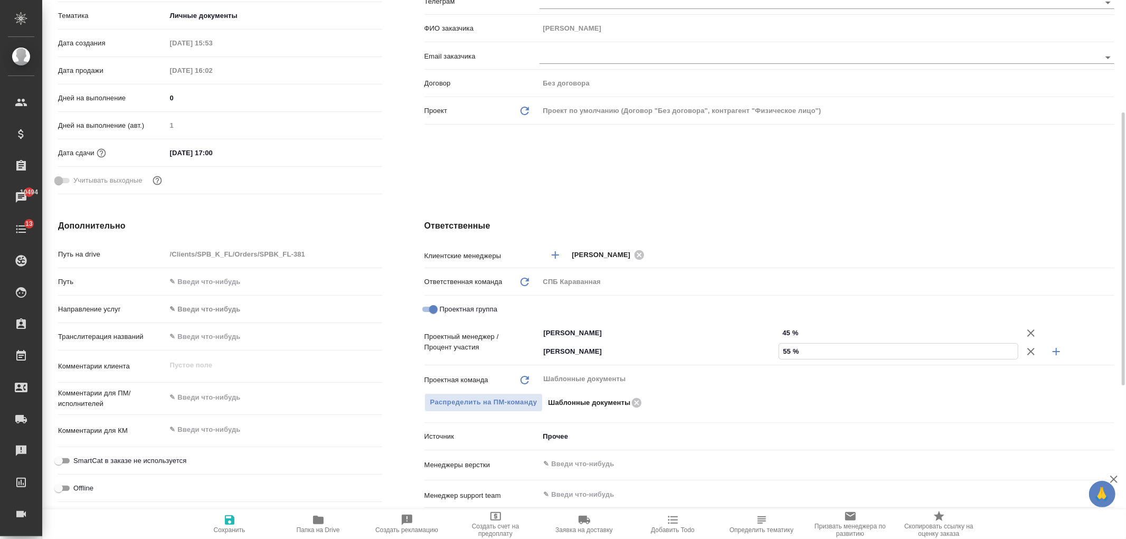
type textarea "x"
type input "55 %"
click at [228, 527] on span "Сохранить" at bounding box center [230, 529] width 32 height 7
type textarea "x"
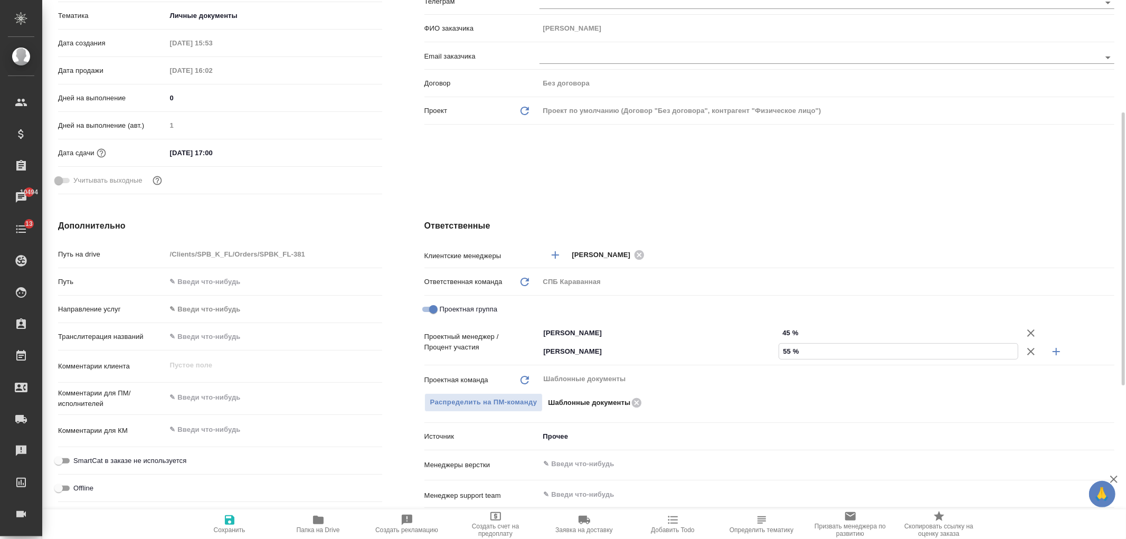
type textarea "x"
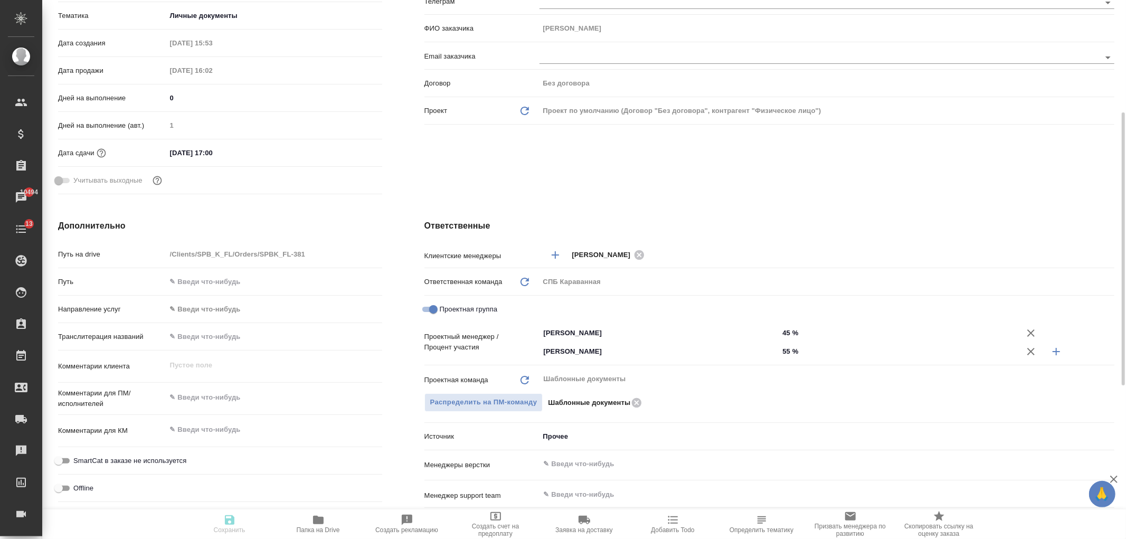
type textarea "x"
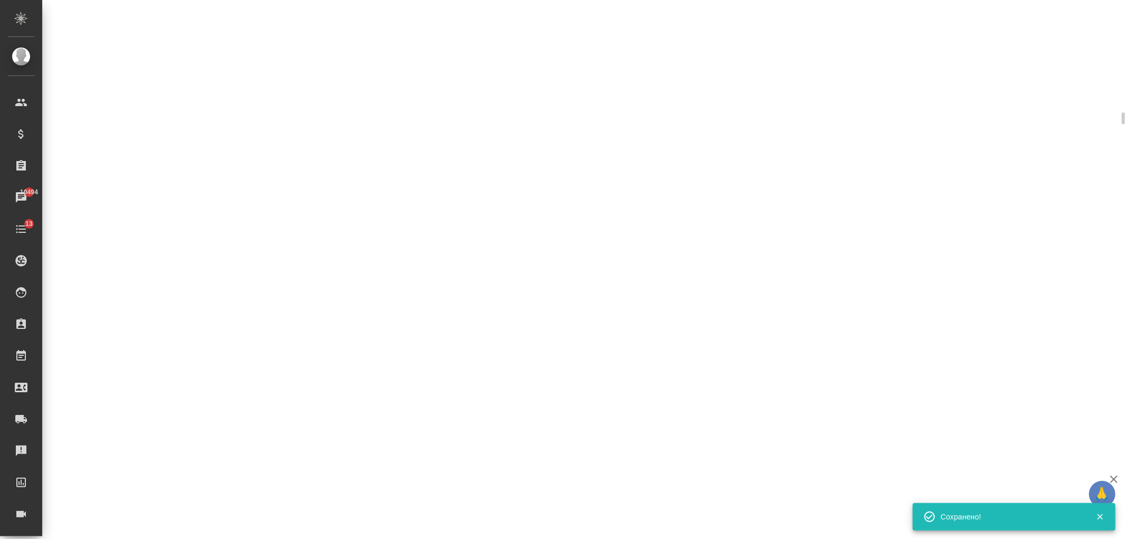
select select "RU"
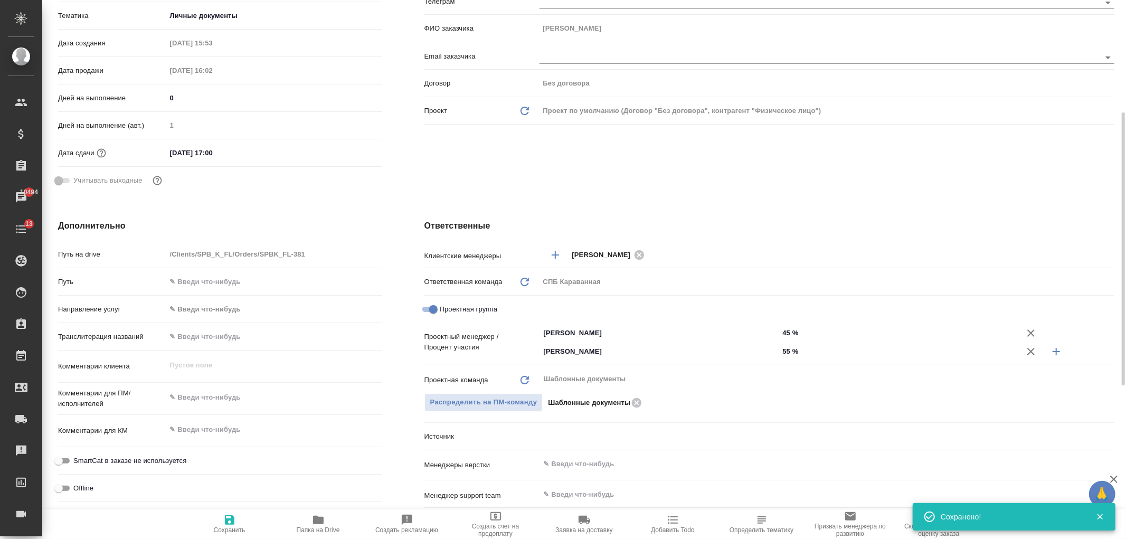
type textarea "x"
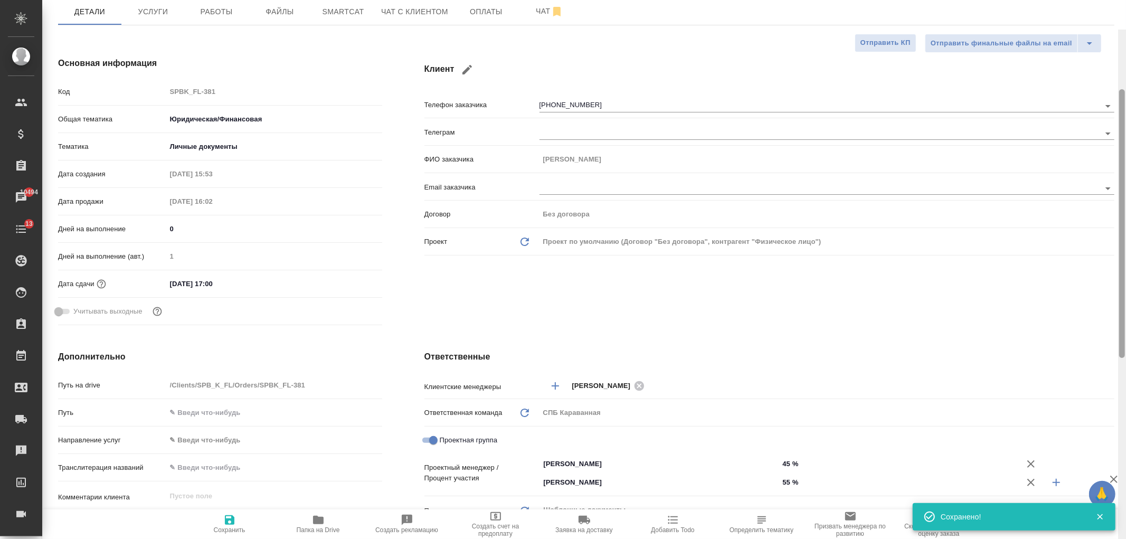
scroll to position [0, 0]
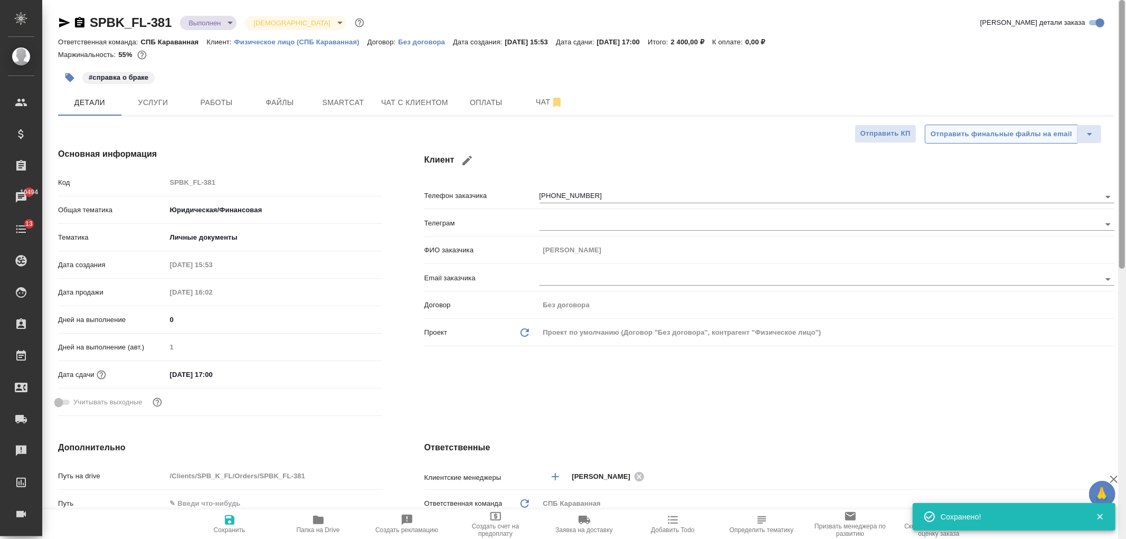
drag, startPoint x: 1123, startPoint y: 370, endPoint x: 1036, endPoint y: 141, distance: 244.7
click at [1122, 175] on div at bounding box center [1123, 134] width 6 height 269
click at [209, 17] on body "🙏 .cls-1 fill:#fff; AWATERA Ivanova Arina Клиенты Спецификации Заказы 10494 Чат…" at bounding box center [563, 269] width 1126 height 539
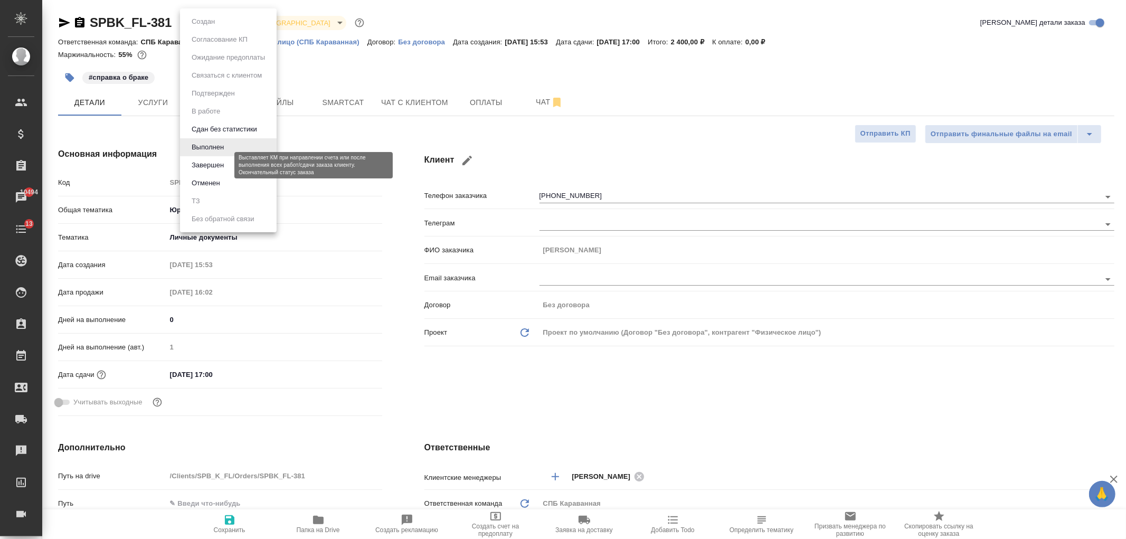
click at [224, 159] on button "Завершен" at bounding box center [208, 165] width 39 height 12
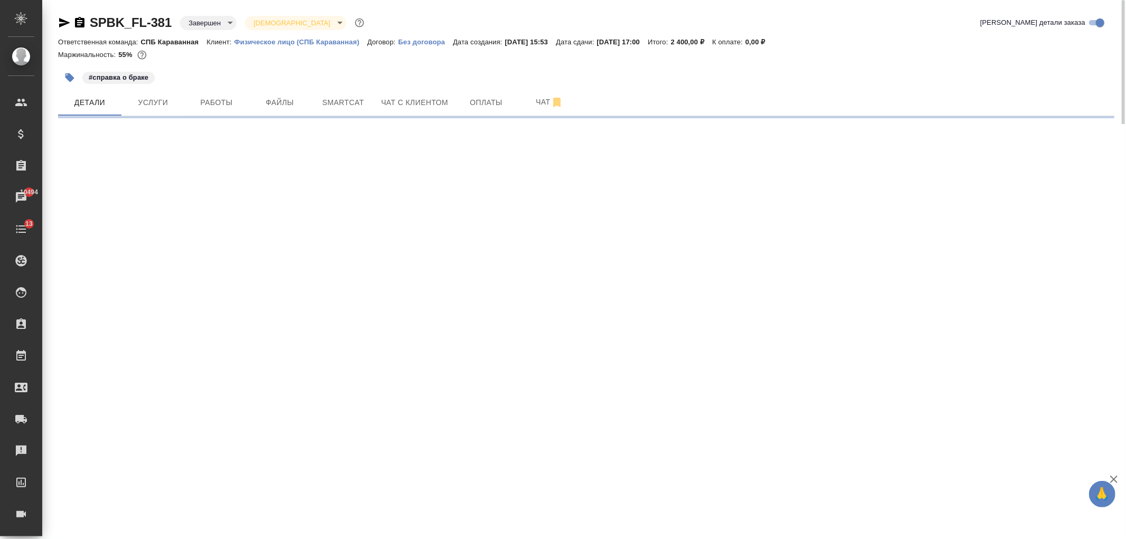
select select "RU"
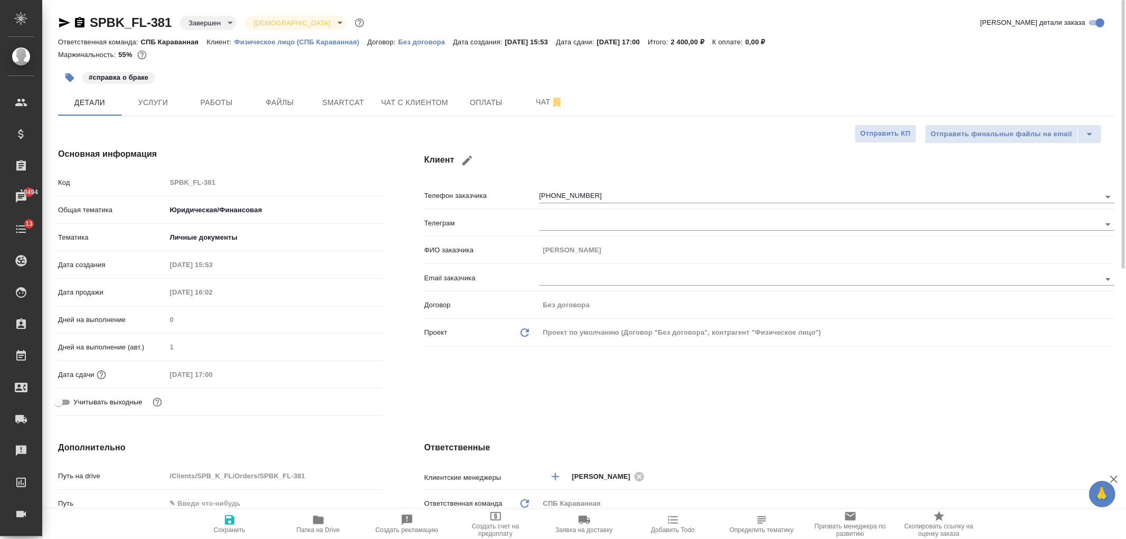
type textarea "x"
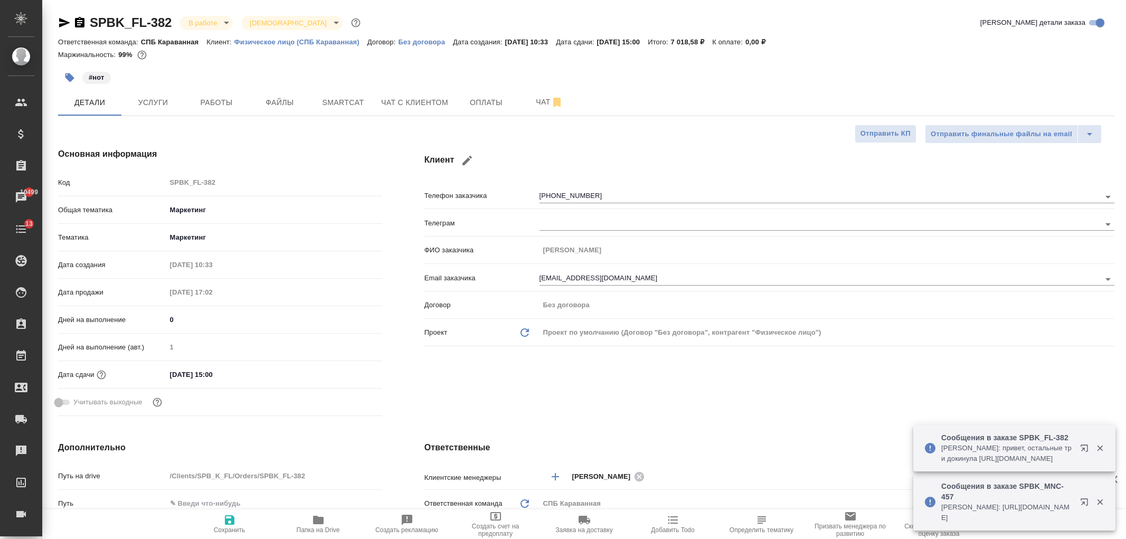
select select "RU"
click at [458, 96] on button "Оплаты" at bounding box center [486, 102] width 63 height 26
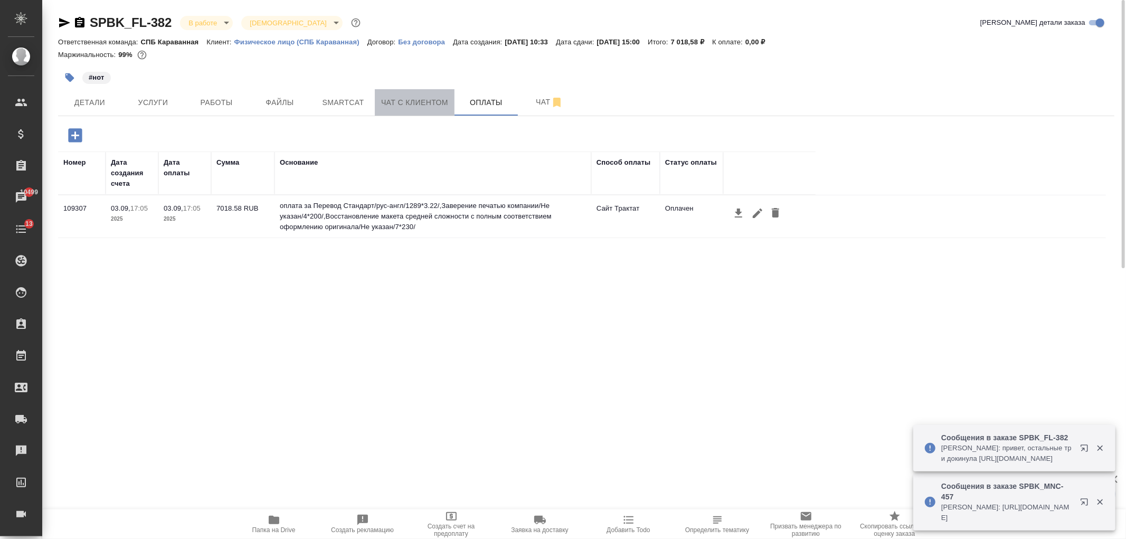
click at [434, 105] on span "Чат с клиентом" at bounding box center [414, 102] width 67 height 13
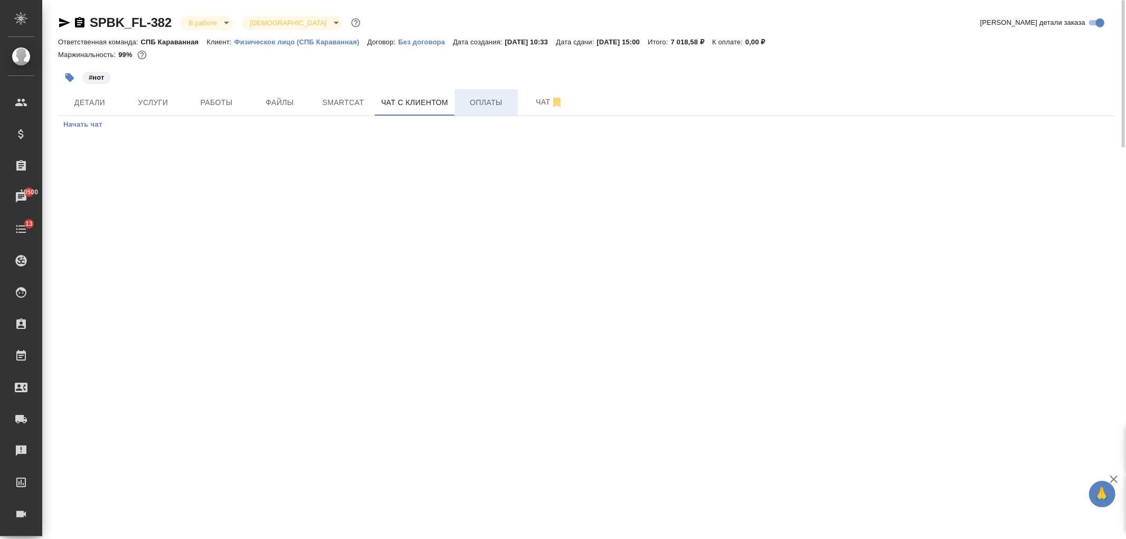
click at [483, 105] on span "Оплаты" at bounding box center [486, 102] width 51 height 13
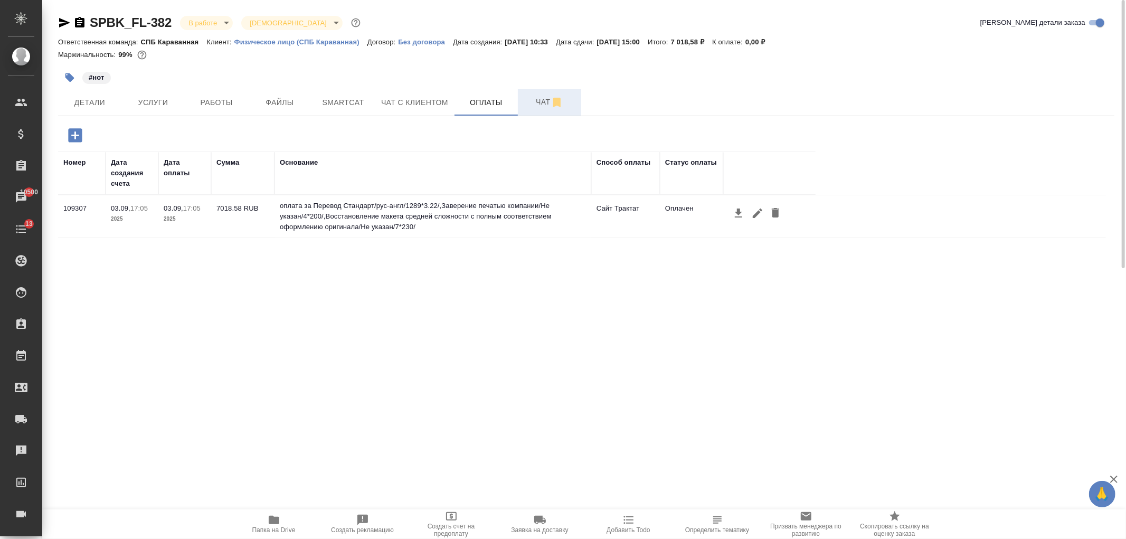
click at [521, 103] on button "Чат" at bounding box center [549, 102] width 63 height 26
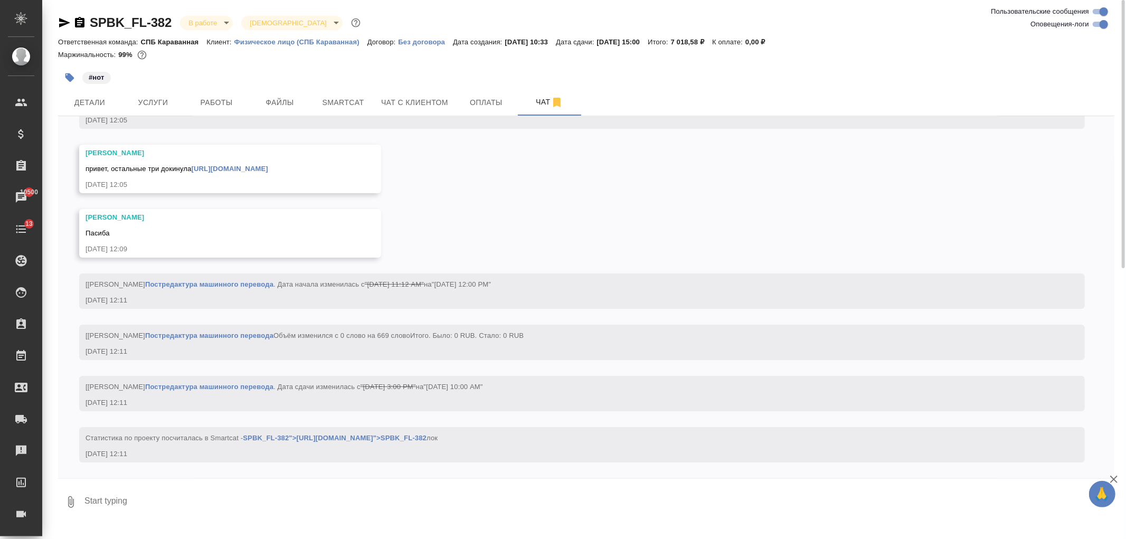
scroll to position [3439, 0]
click at [1115, 444] on div "03.09, среда [Иванова Арина] Задана тематика: Маркетинг 03.09.25, 11:12 [Иванов…" at bounding box center [586, 297] width 1057 height 362
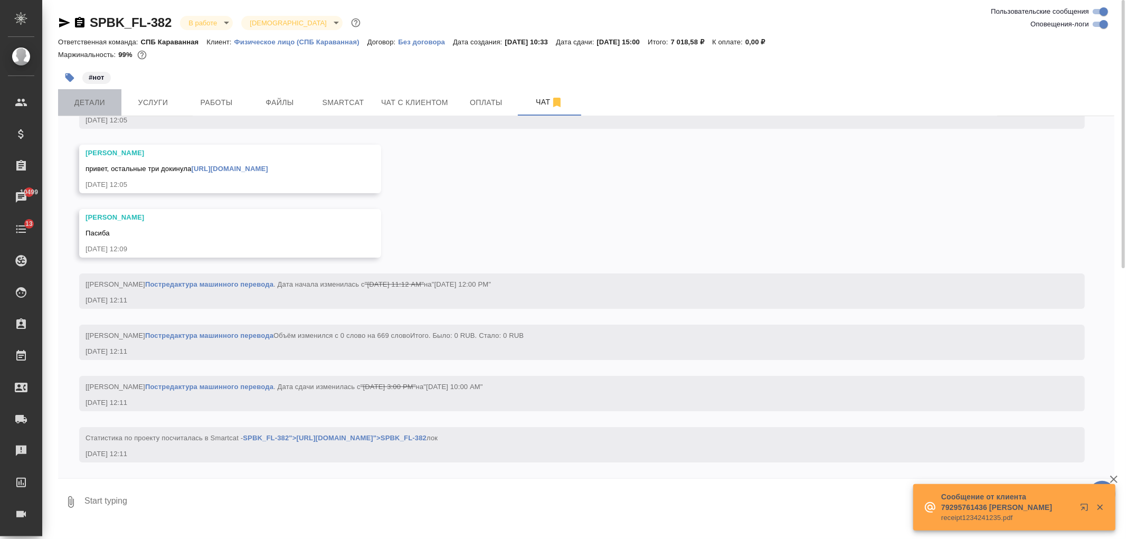
click at [101, 100] on span "Детали" at bounding box center [89, 102] width 51 height 13
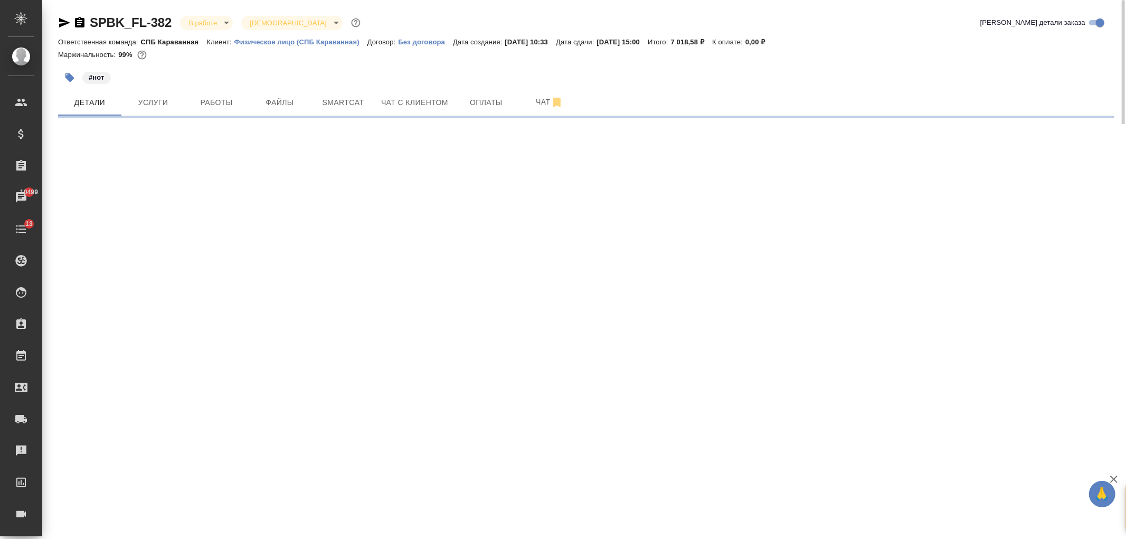
select select "RU"
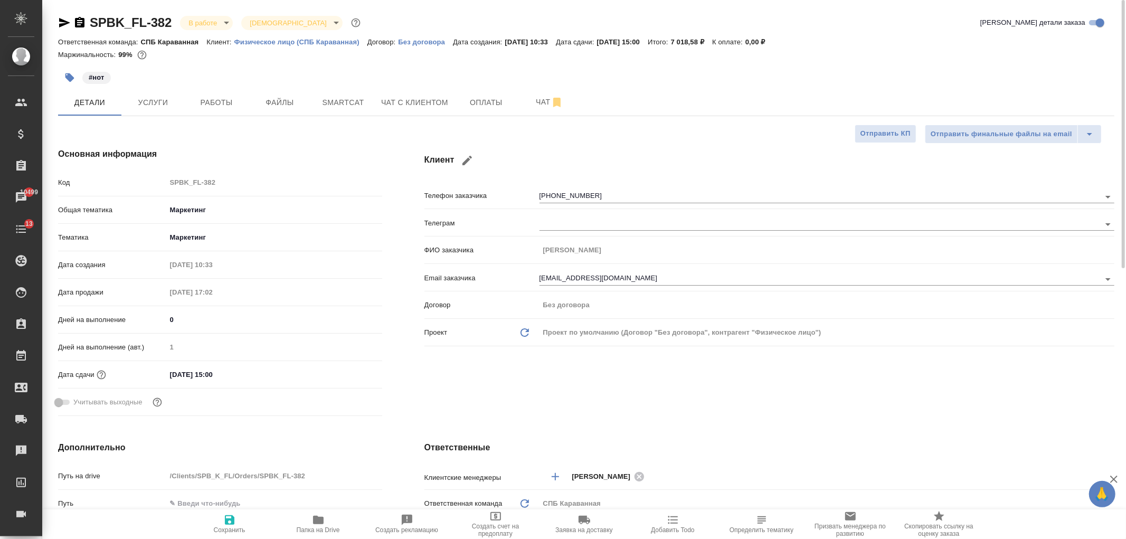
type textarea "x"
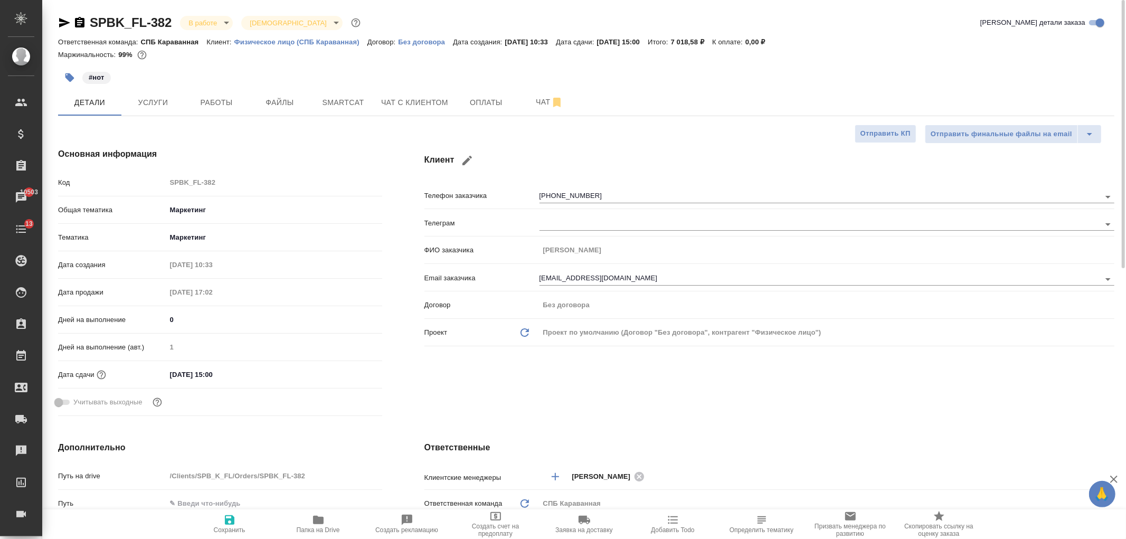
type textarea "x"
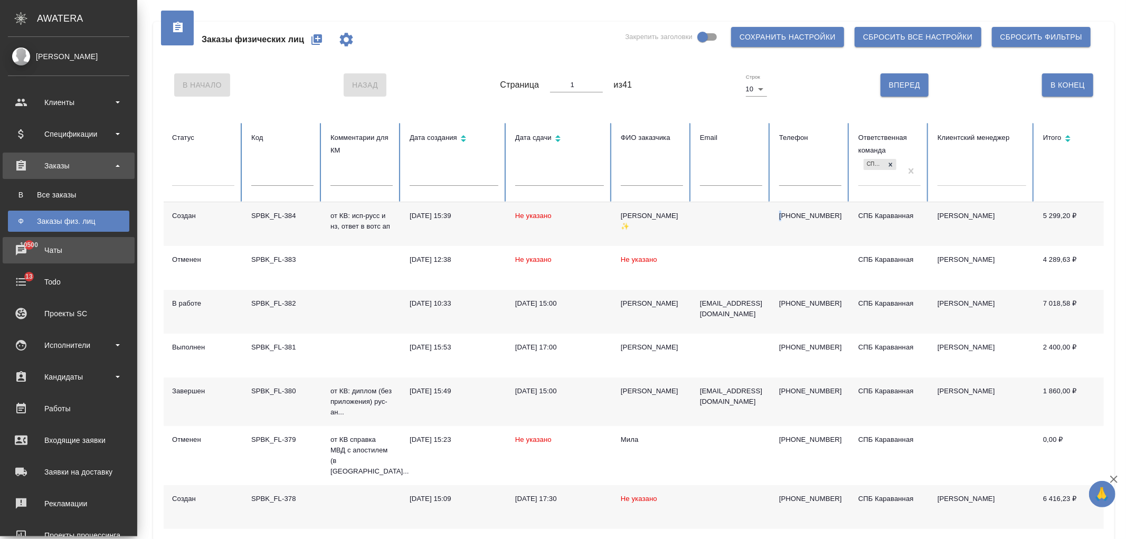
click at [101, 255] on div "Чаты" at bounding box center [68, 250] width 121 height 16
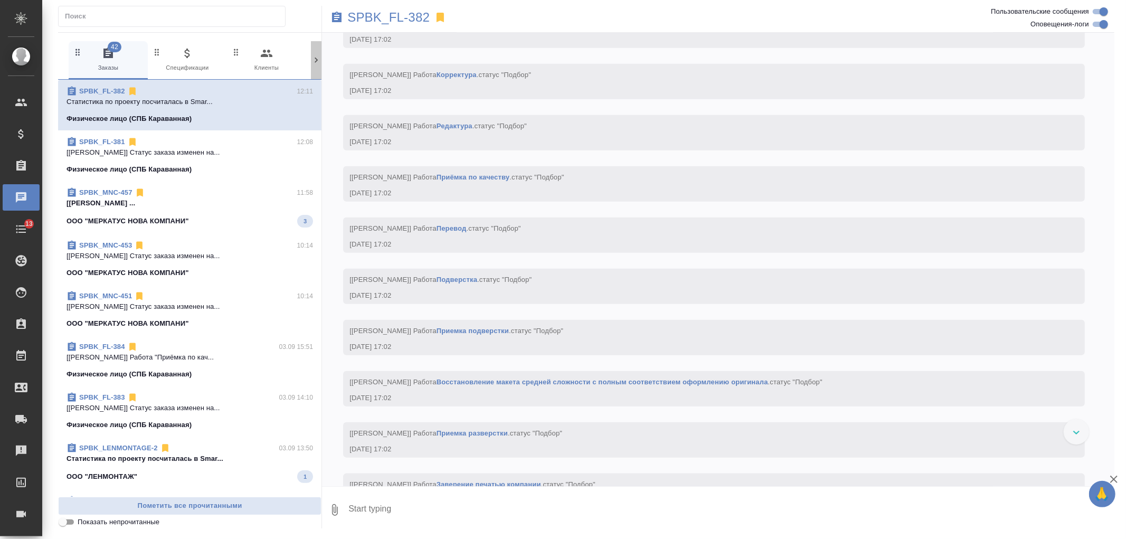
click at [317, 61] on icon at bounding box center [316, 60] width 11 height 11
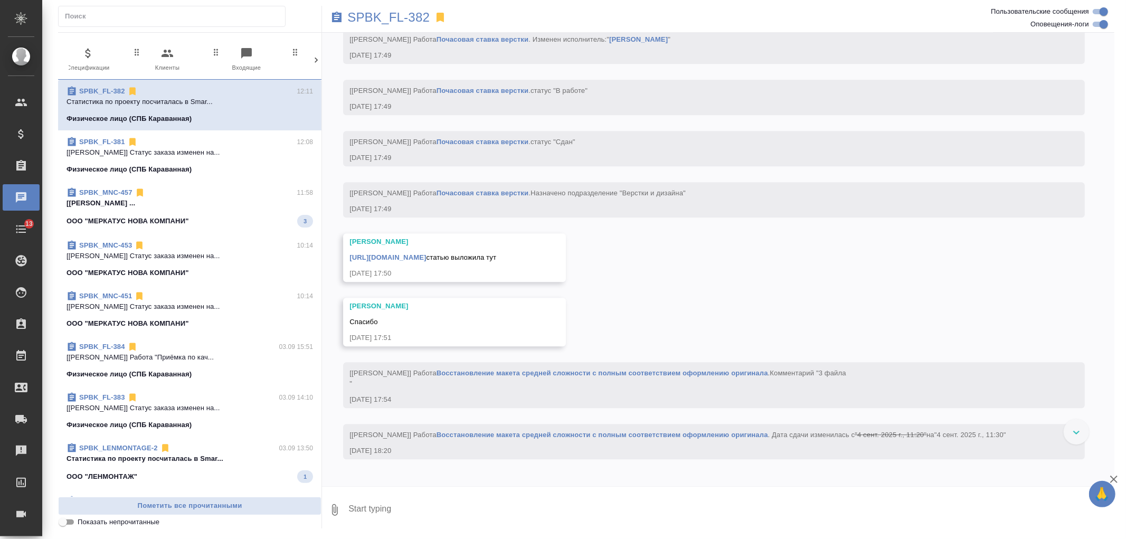
scroll to position [0, 242]
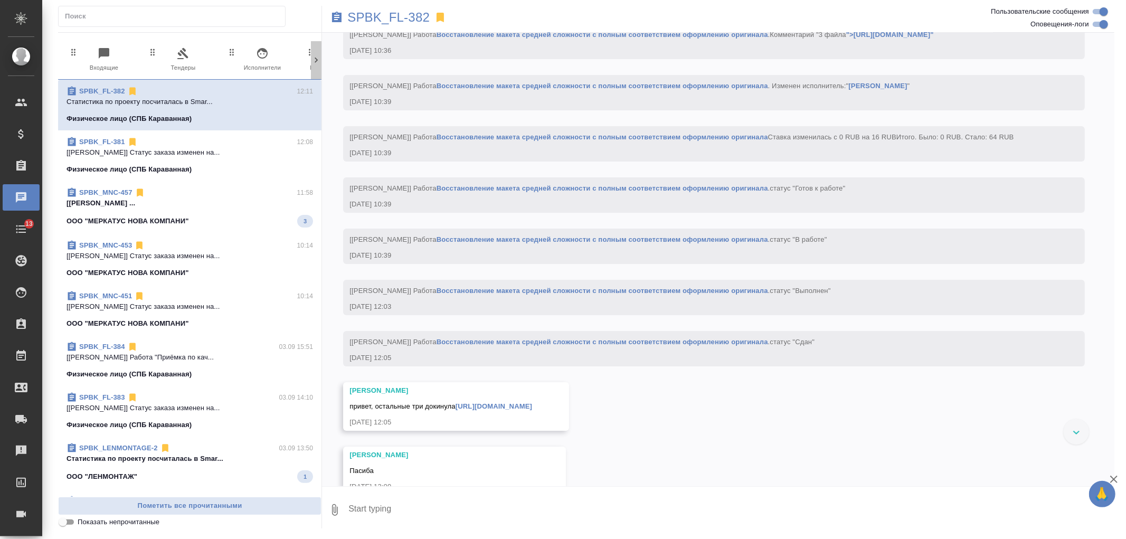
click at [317, 61] on icon at bounding box center [316, 60] width 11 height 11
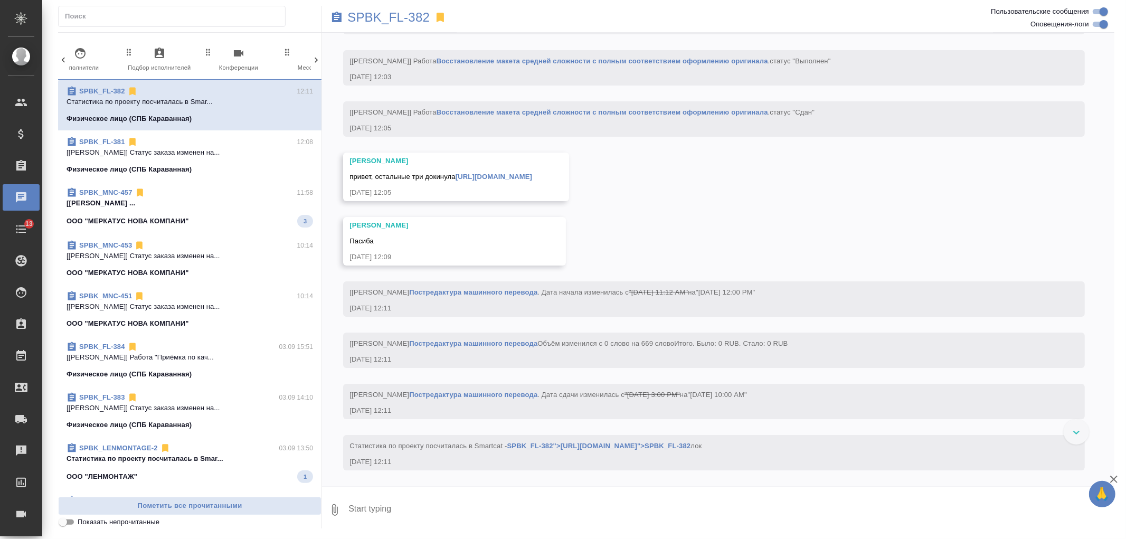
scroll to position [0, 471]
click at [317, 61] on icon at bounding box center [316, 60] width 11 height 11
click at [287, 65] on span "99+ Мессенджеры" at bounding box center [271, 60] width 71 height 26
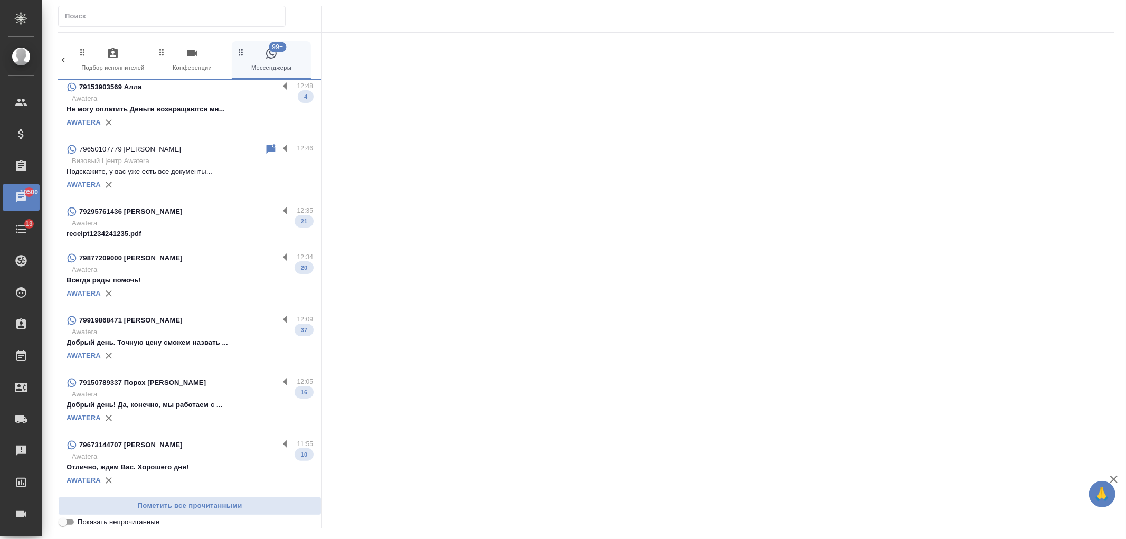
scroll to position [0, 0]
